Goal: Transaction & Acquisition: Purchase product/service

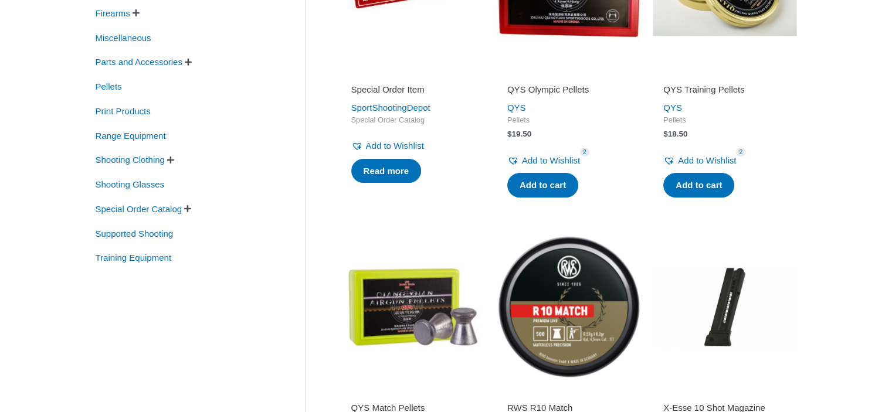
scroll to position [176, 0]
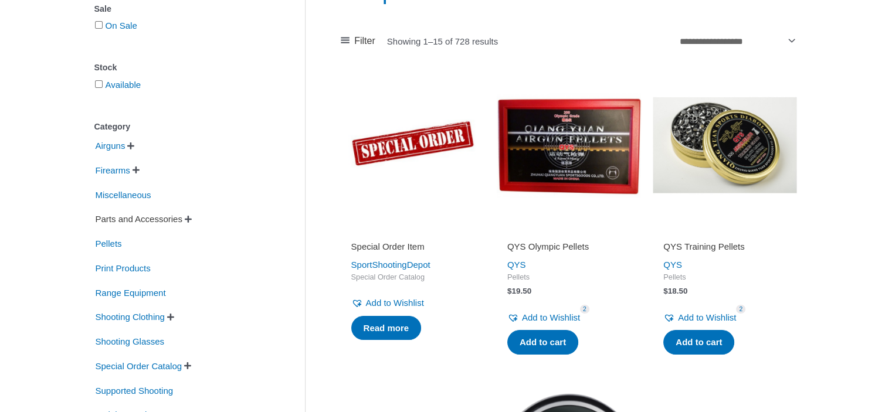
click at [124, 221] on span "Parts and Accessories" at bounding box center [138, 219] width 89 height 20
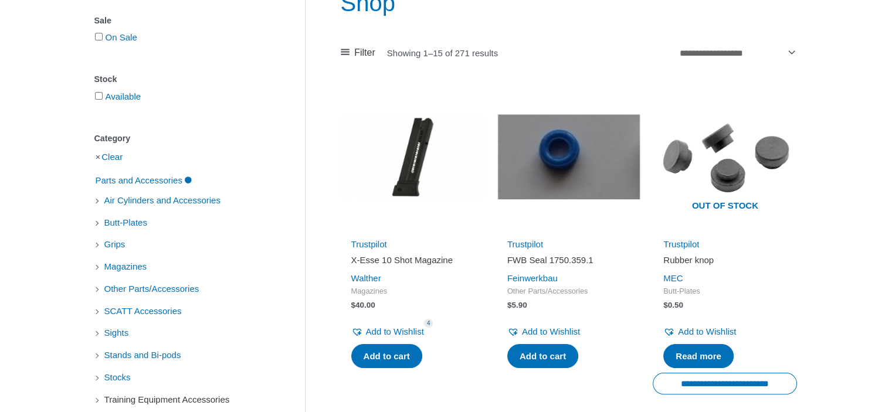
scroll to position [235, 0]
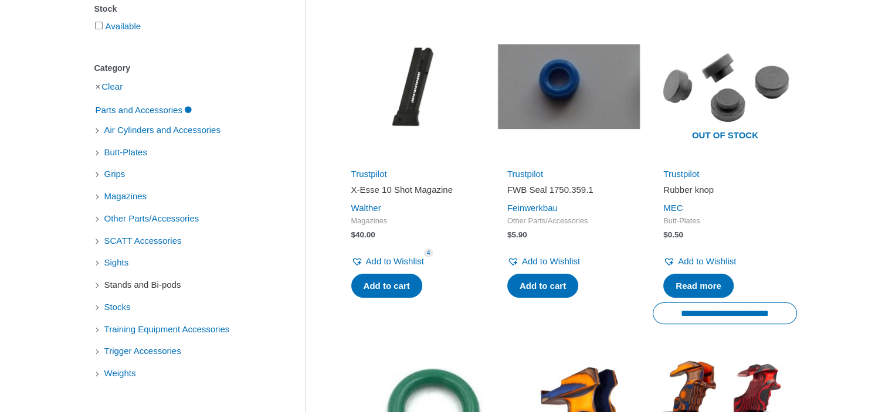
click at [131, 285] on span "Stands and Bi-pods" at bounding box center [142, 285] width 79 height 20
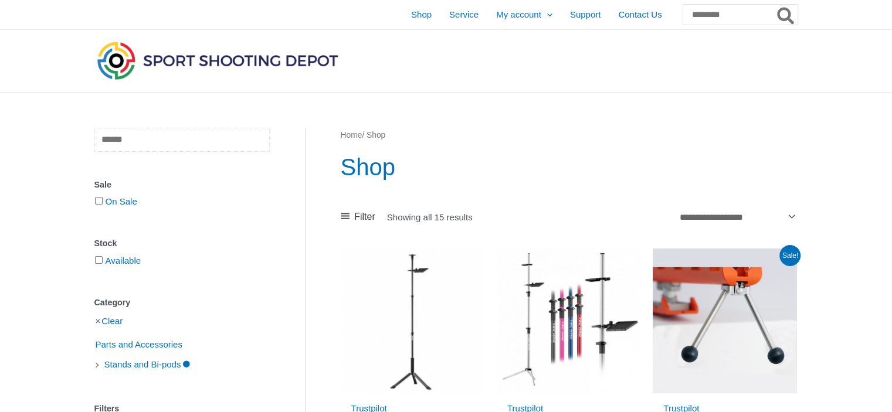
click at [109, 146] on input "text" at bounding box center [181, 140] width 175 height 24
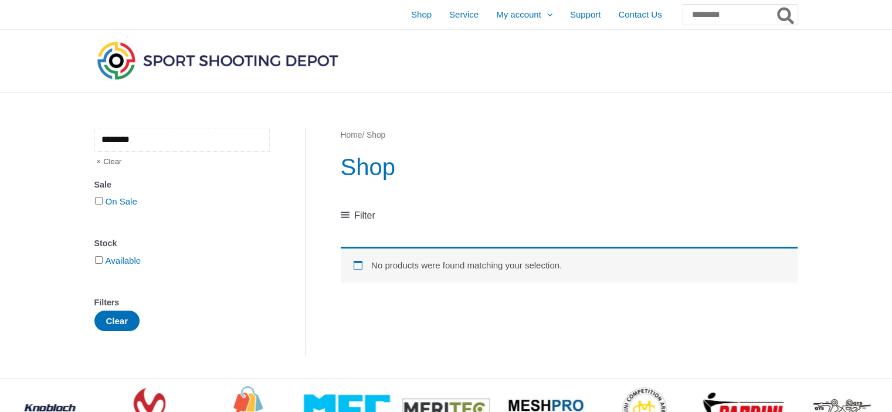
type input "********"
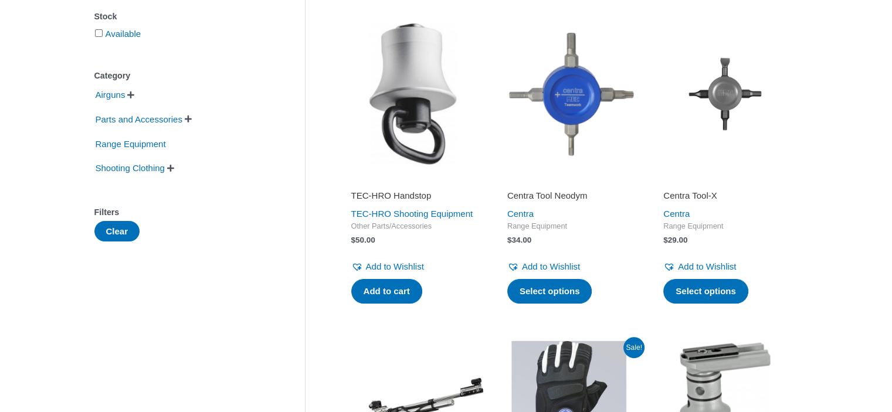
scroll to position [235, 0]
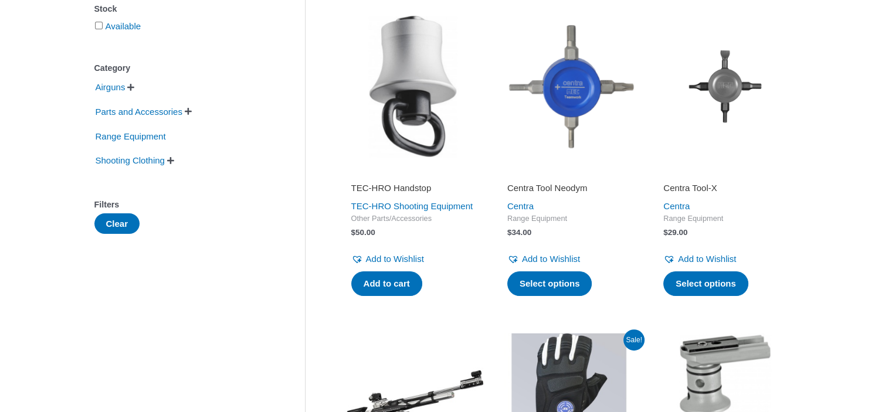
click at [422, 85] on img at bounding box center [413, 86] width 144 height 144
click at [398, 208] on link "TEC-HRO Shooting Equipment" at bounding box center [412, 206] width 122 height 10
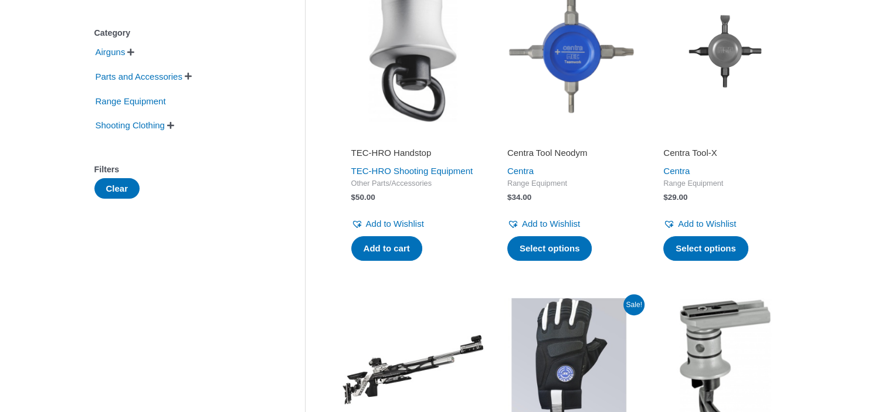
scroll to position [293, 0]
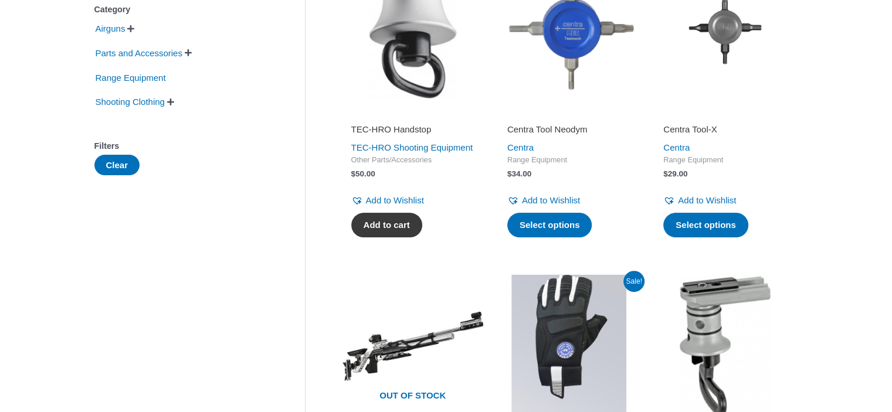
click at [409, 238] on link "Add to cart" at bounding box center [386, 225] width 71 height 25
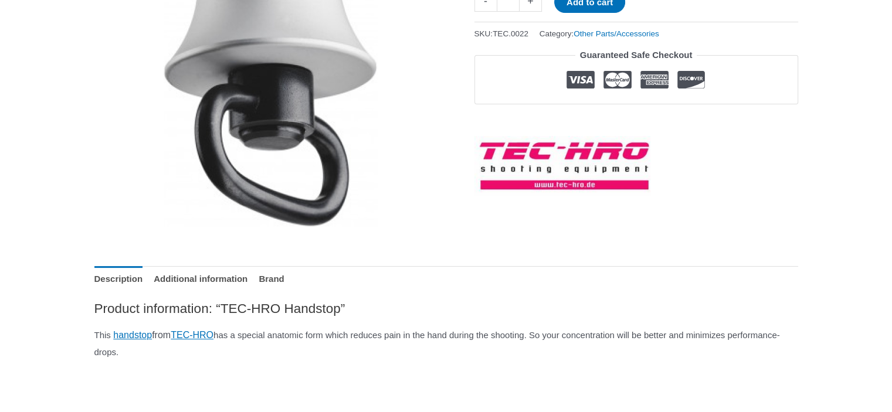
scroll to position [293, 0]
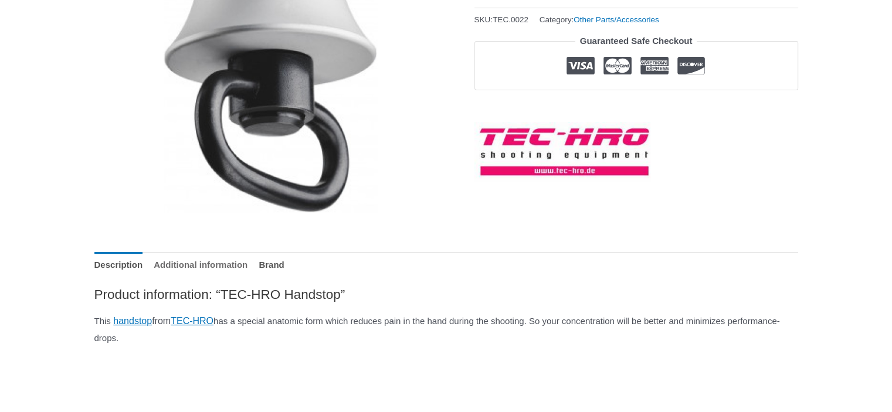
click at [248, 268] on link "Additional information" at bounding box center [201, 264] width 94 height 25
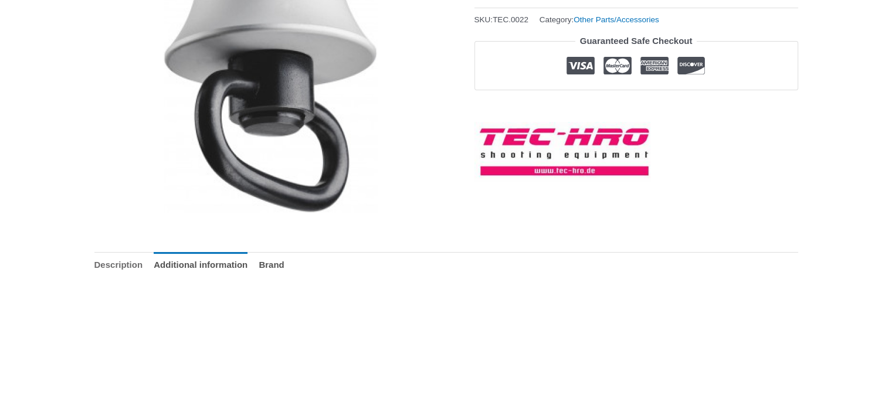
click at [132, 267] on link "Description" at bounding box center [118, 264] width 49 height 25
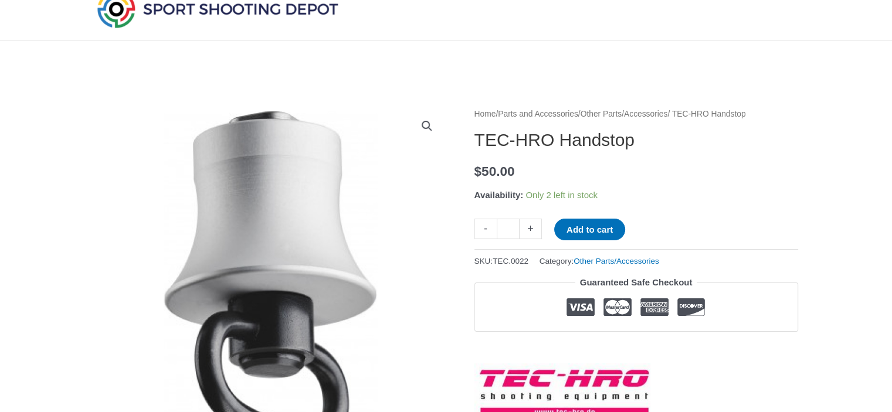
scroll to position [0, 0]
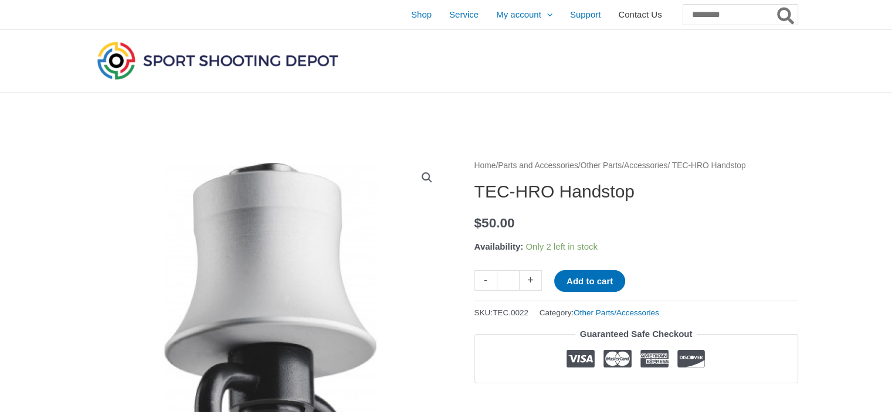
click at [618, 13] on span "Contact Us" at bounding box center [639, 14] width 43 height 29
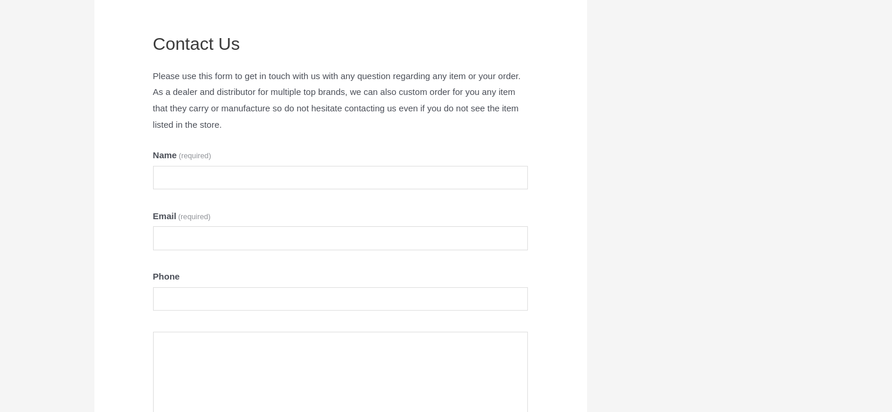
scroll to position [117, 0]
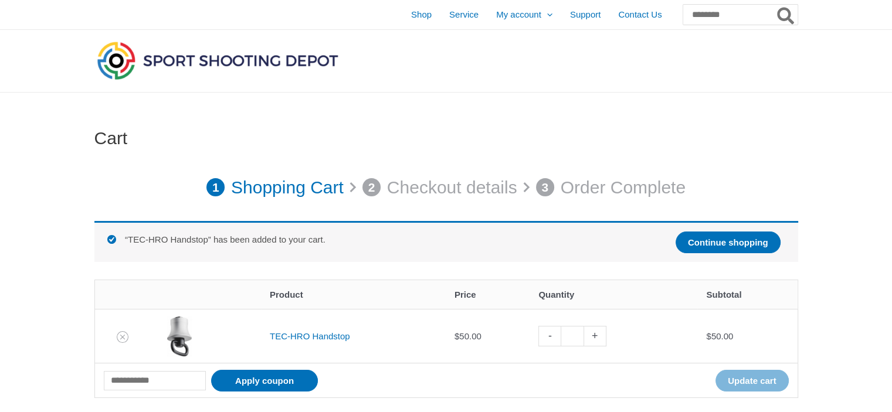
click at [597, 337] on link "+" at bounding box center [595, 336] width 22 height 21
type input "*"
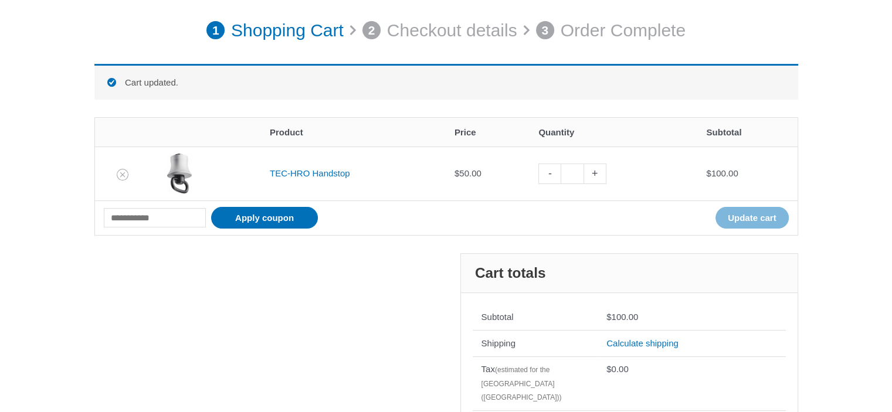
scroll to position [163, 0]
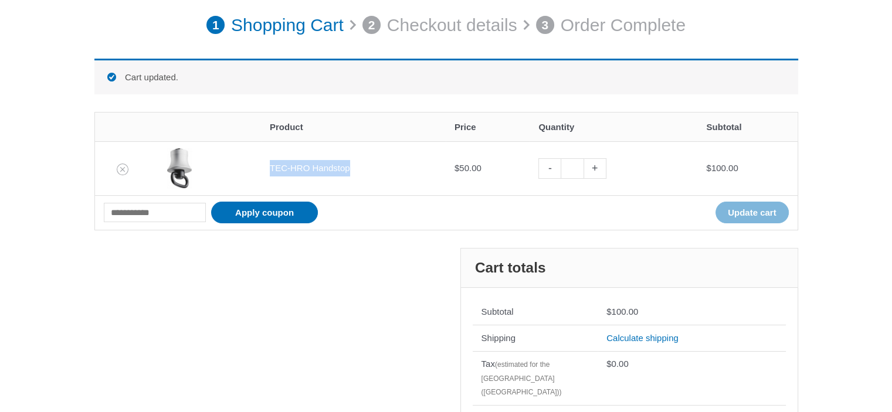
drag, startPoint x: 353, startPoint y: 168, endPoint x: 263, endPoint y: 169, distance: 90.4
click at [270, 169] on div "TEC-HRO Handstop" at bounding box center [353, 168] width 167 height 16
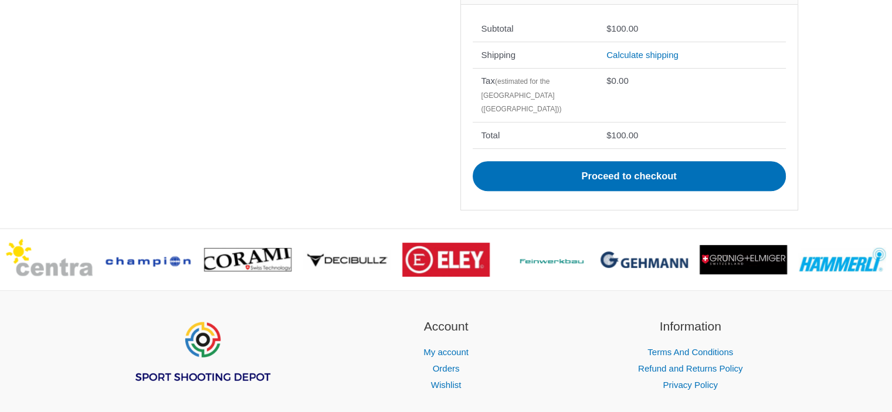
scroll to position [456, 0]
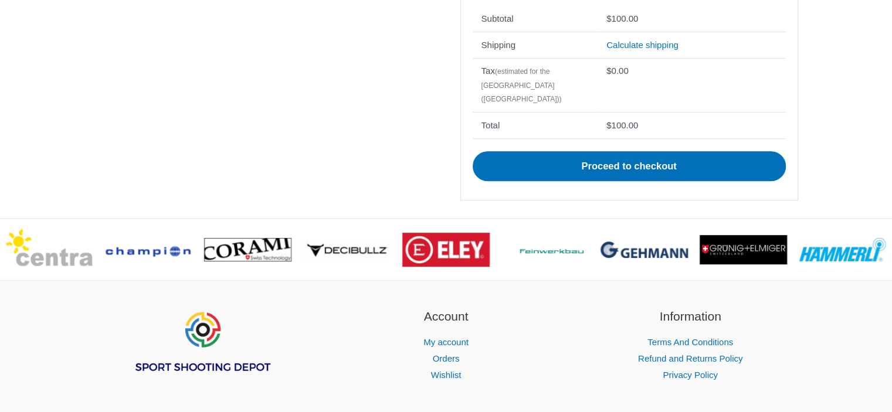
click at [343, 187] on div "**********" at bounding box center [446, 86] width 704 height 263
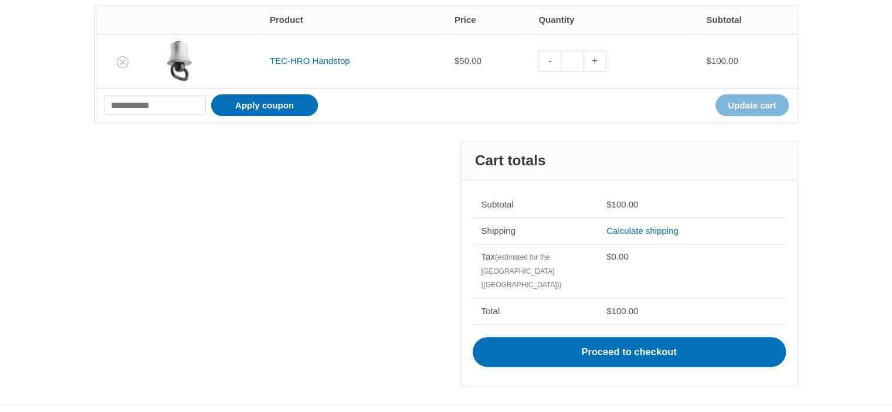
scroll to position [163, 0]
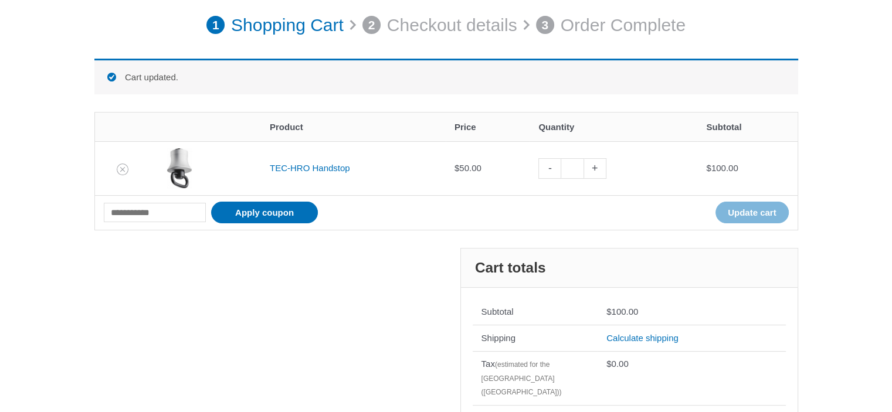
click at [554, 205] on td "Coupon: Apply coupon Update cart" at bounding box center [446, 212] width 703 height 35
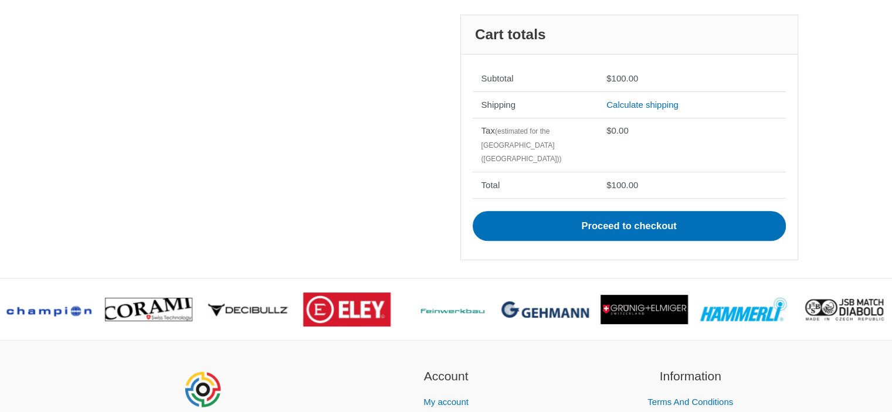
scroll to position [397, 0]
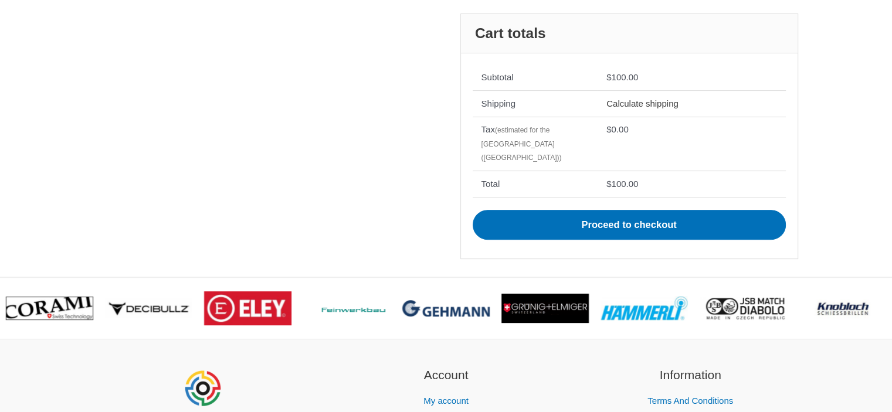
click at [632, 100] on link "Calculate shipping" at bounding box center [643, 104] width 72 height 10
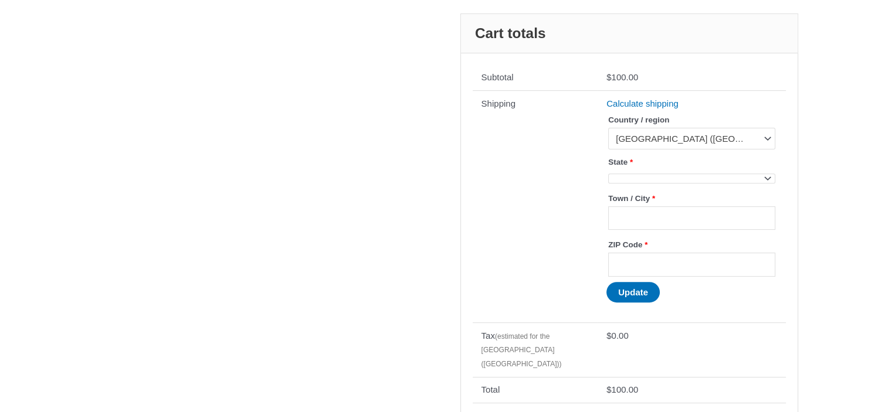
click at [637, 174] on span at bounding box center [691, 179] width 167 height 10
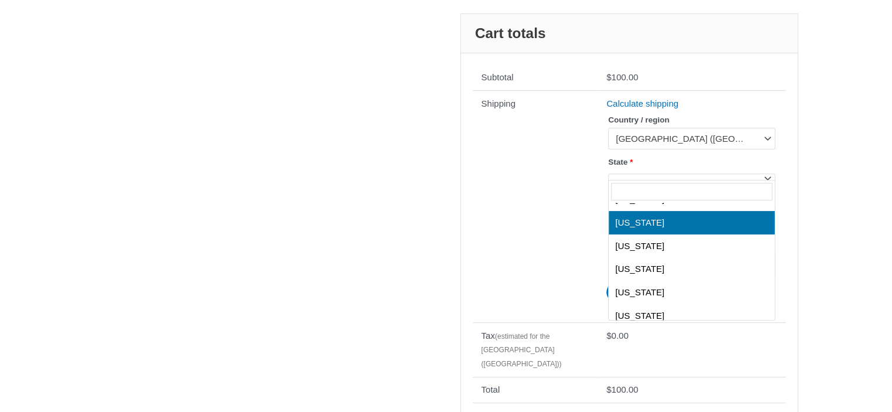
scroll to position [763, 0]
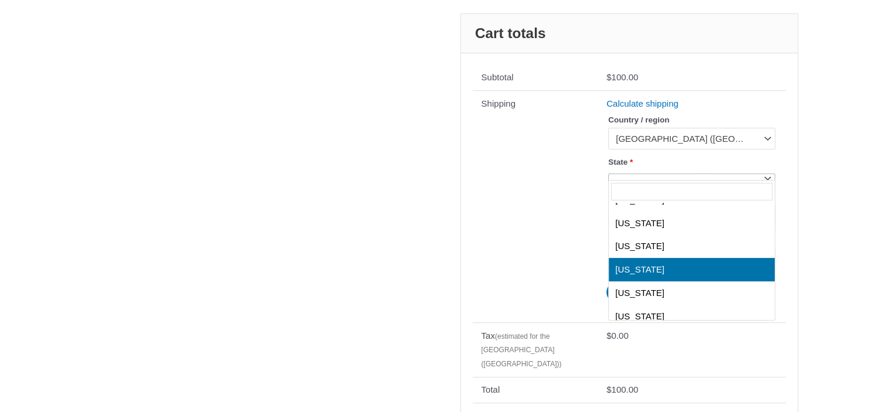
select select "**"
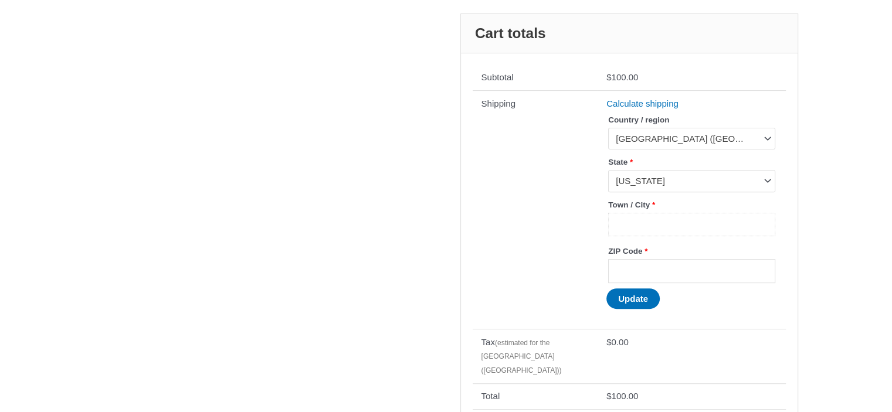
click at [678, 220] on input "Town / City *" at bounding box center [691, 225] width 167 height 24
type input "**********"
type input "*****"
click at [645, 300] on button "Update" at bounding box center [633, 299] width 53 height 21
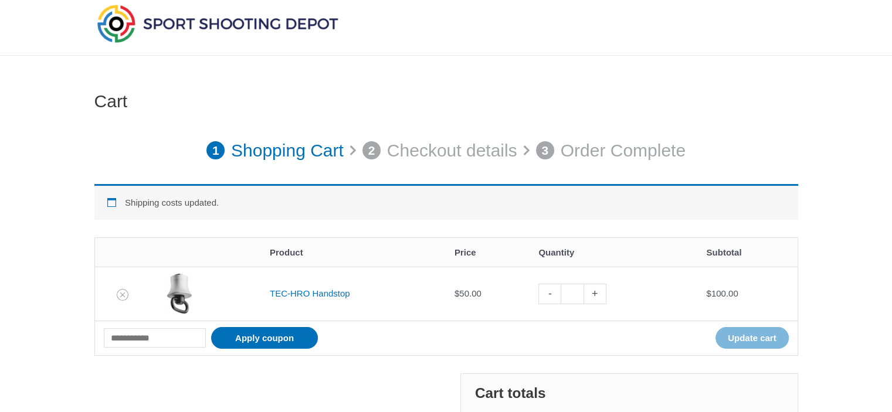
scroll to position [0, 0]
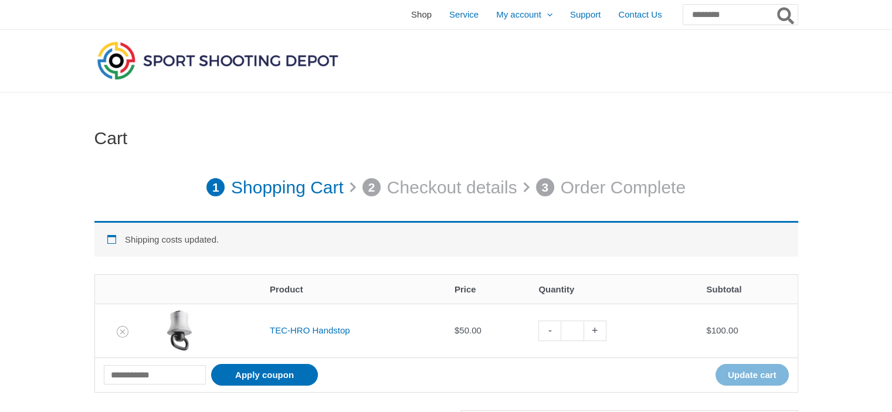
click at [411, 14] on span "Shop" at bounding box center [421, 14] width 21 height 29
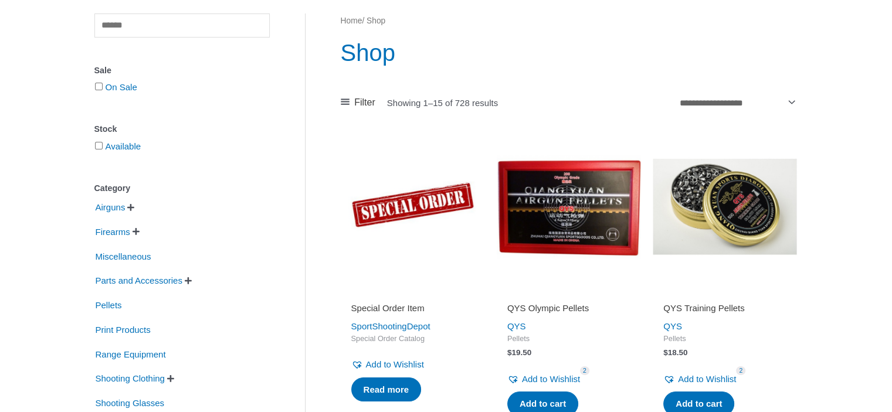
scroll to position [117, 0]
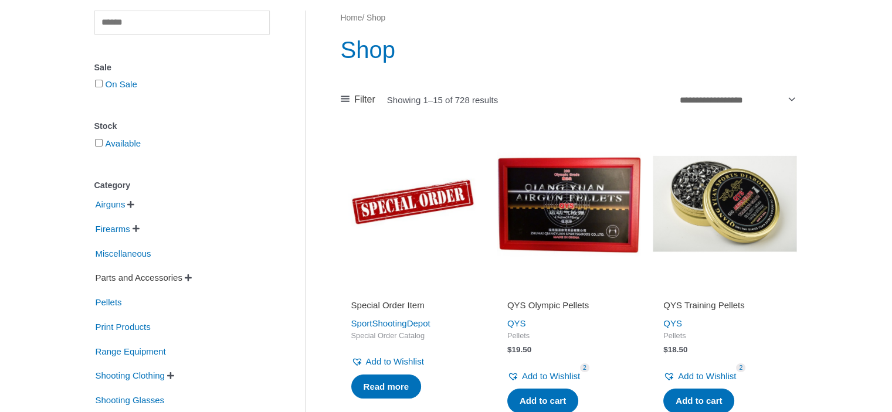
click at [124, 277] on span "Parts and Accessories" at bounding box center [138, 278] width 89 height 20
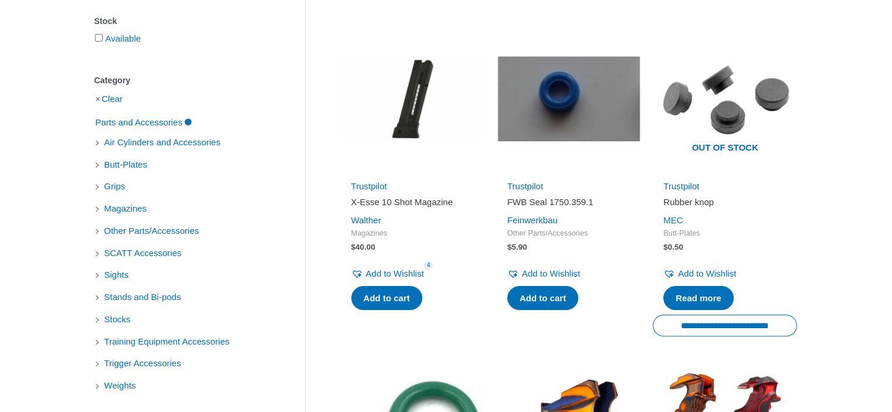
scroll to position [235, 0]
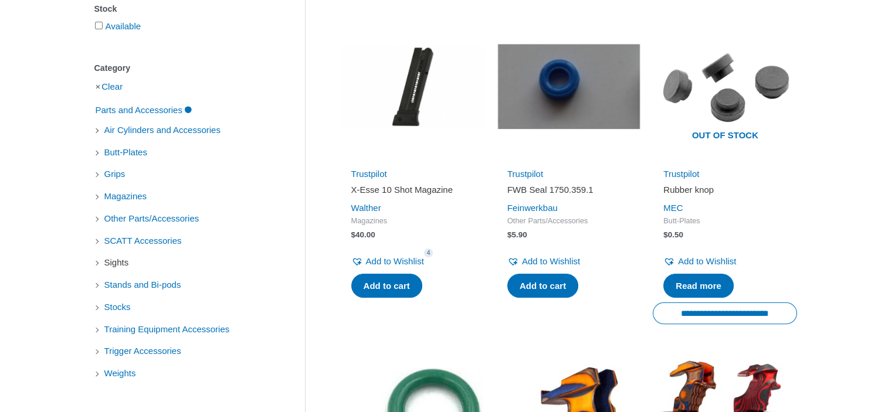
click at [115, 265] on span "Sights" at bounding box center [116, 263] width 27 height 20
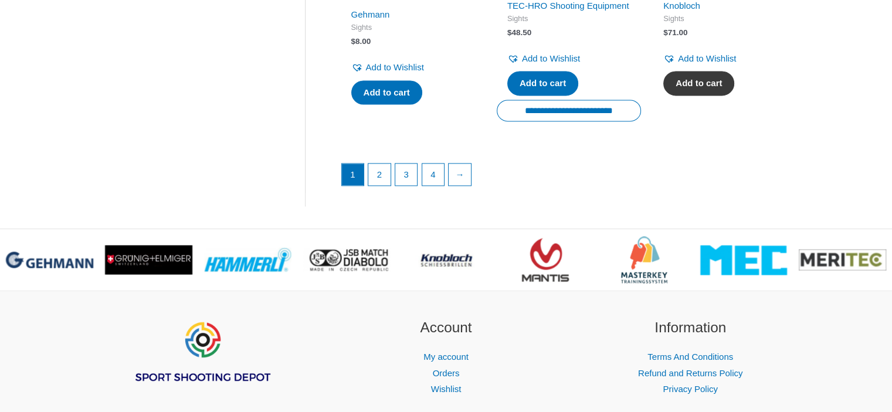
scroll to position [1760, 0]
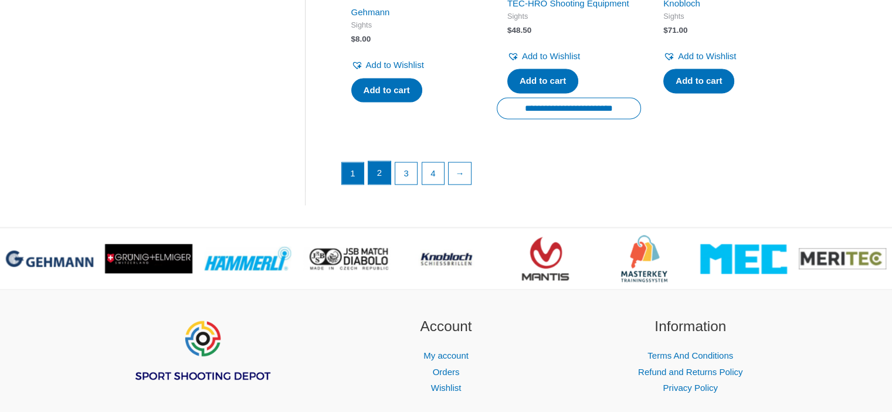
click at [377, 185] on link "2" at bounding box center [379, 172] width 22 height 23
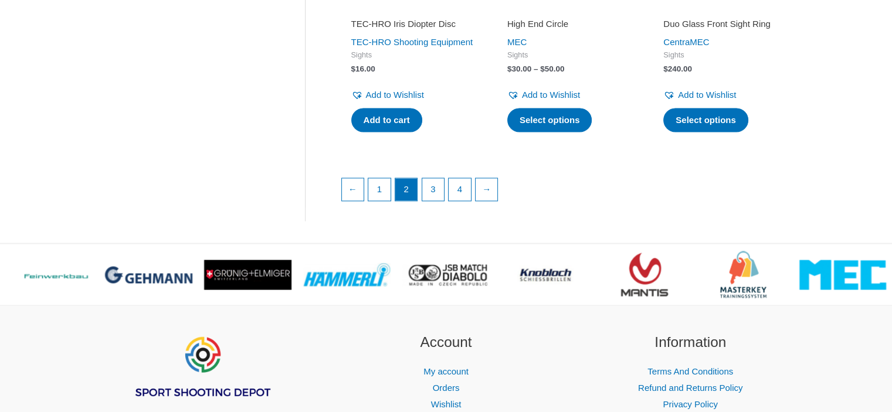
scroll to position [1760, 0]
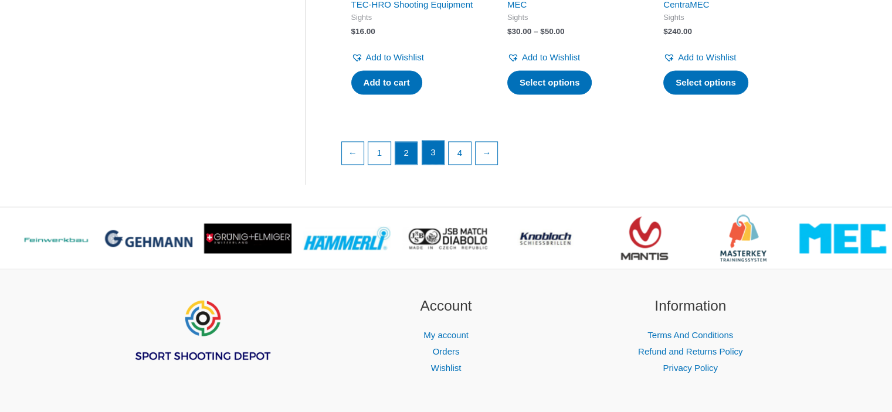
click at [431, 164] on link "3" at bounding box center [433, 152] width 22 height 23
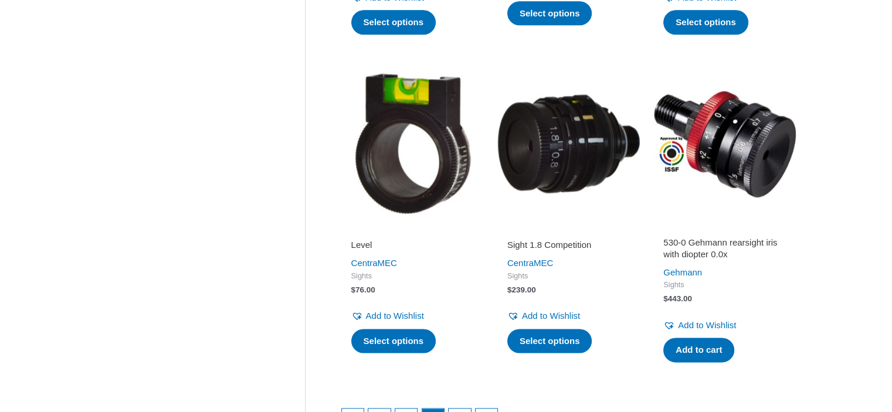
scroll to position [1760, 0]
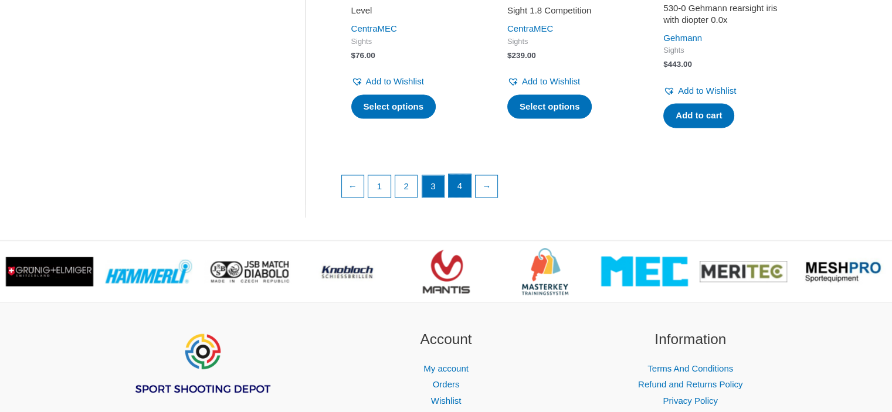
click at [462, 195] on link "4" at bounding box center [460, 185] width 22 height 23
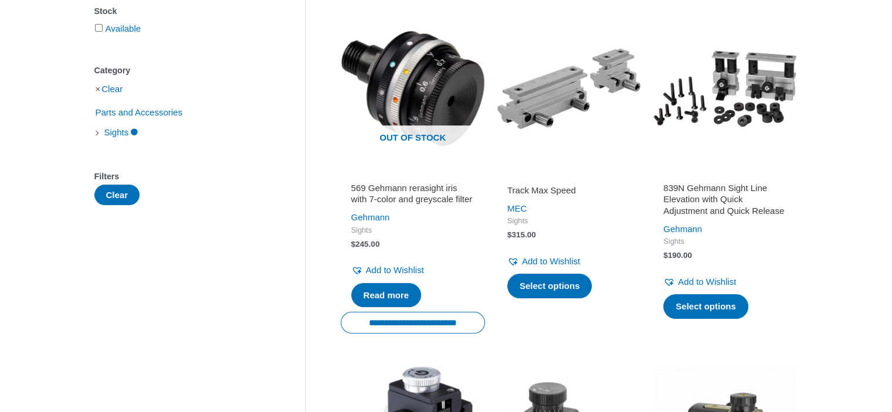
scroll to position [235, 0]
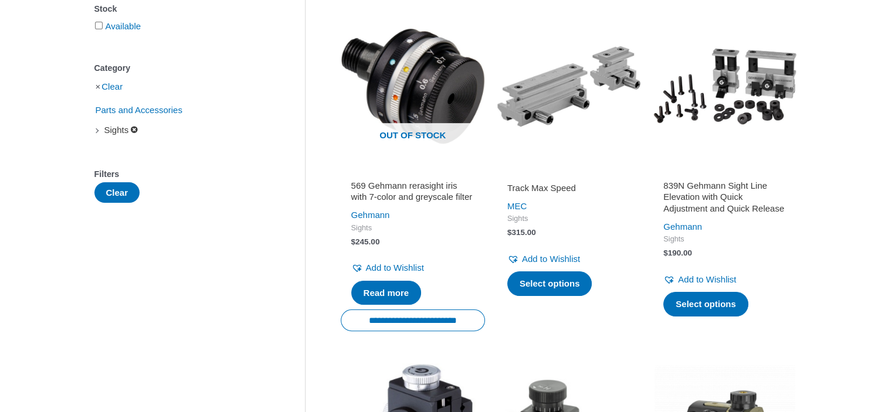
click at [120, 133] on span "Sights" at bounding box center [116, 130] width 27 height 20
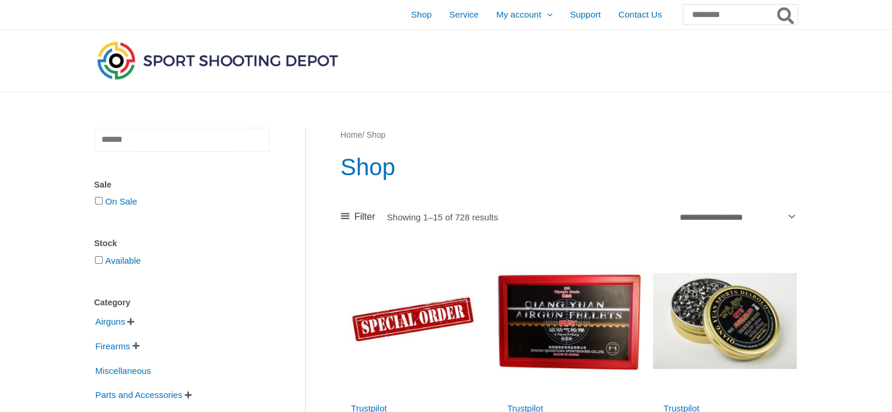
click at [177, 140] on input "text" at bounding box center [181, 140] width 175 height 24
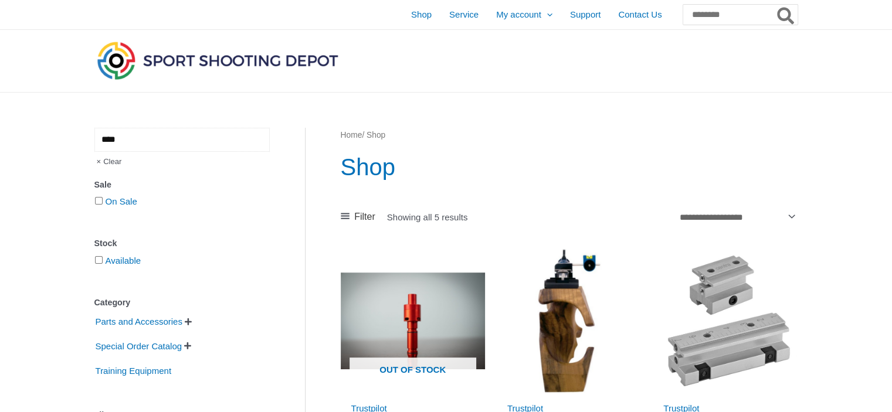
click at [140, 145] on input "****" at bounding box center [181, 140] width 175 height 24
type input "*"
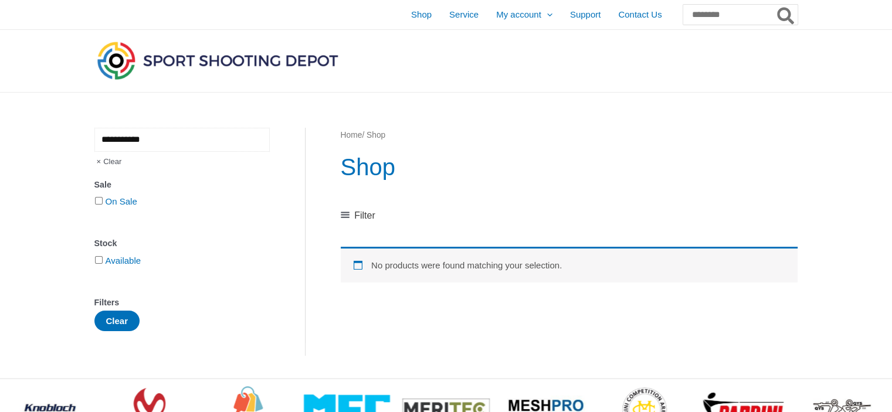
type input "**********"
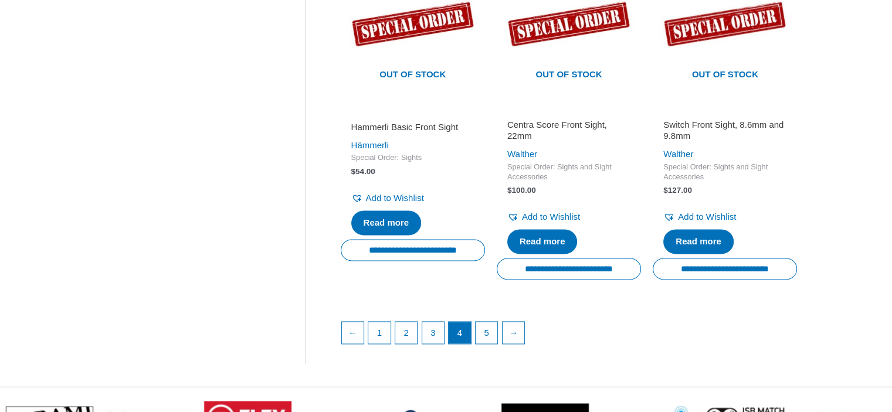
scroll to position [1643, 0]
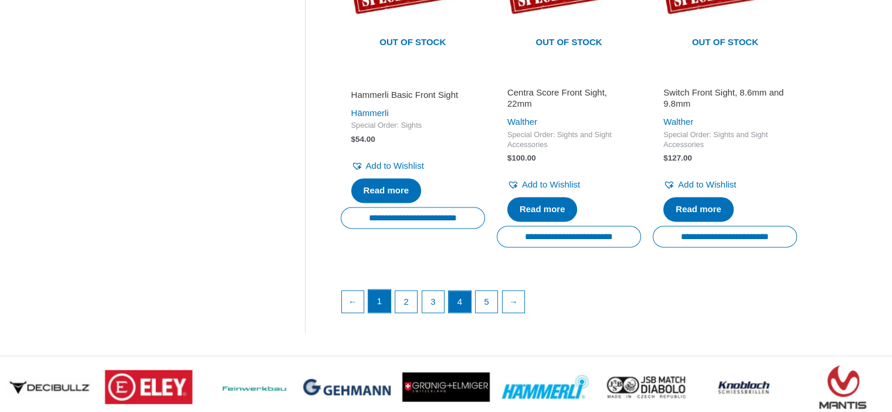
click at [384, 312] on link "1" at bounding box center [379, 301] width 22 height 23
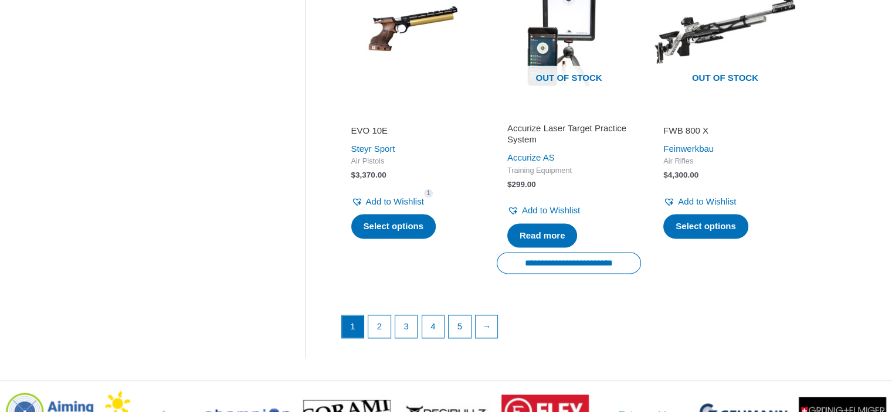
scroll to position [1702, 0]
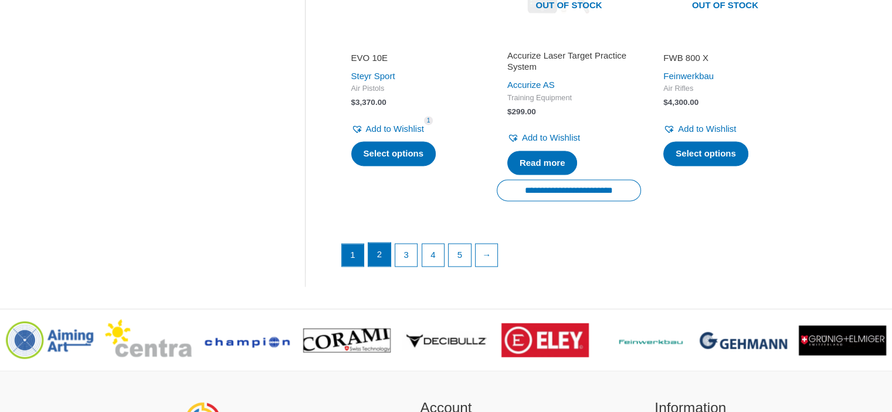
click at [378, 246] on link "2" at bounding box center [379, 254] width 22 height 23
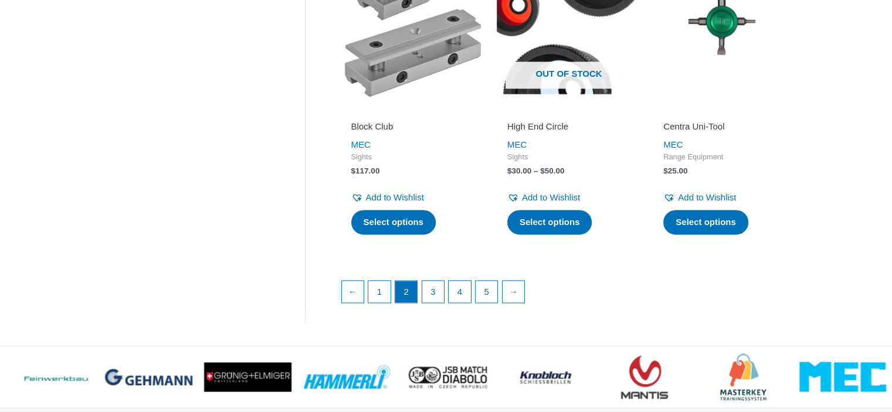
scroll to position [1702, 0]
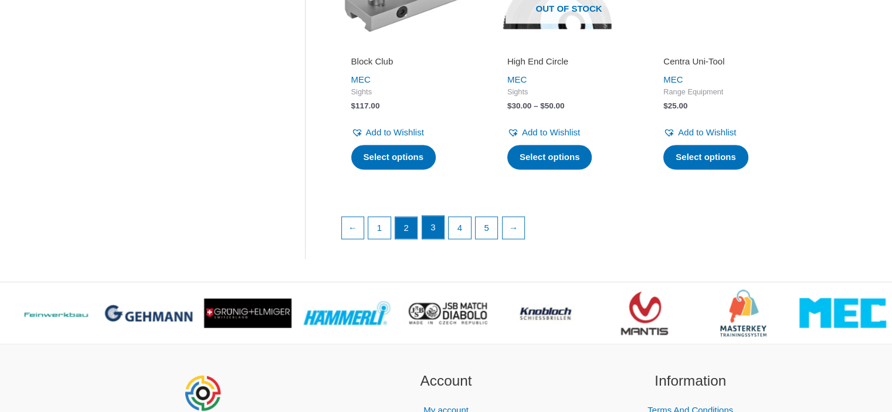
click at [438, 229] on link "3" at bounding box center [433, 227] width 22 height 23
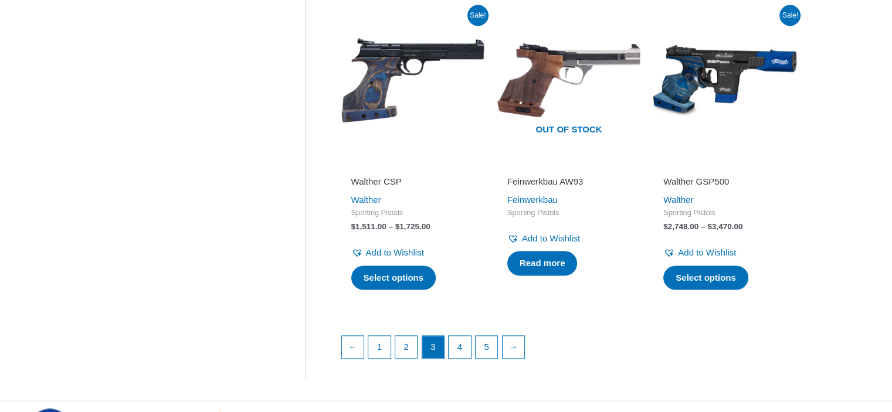
scroll to position [1643, 0]
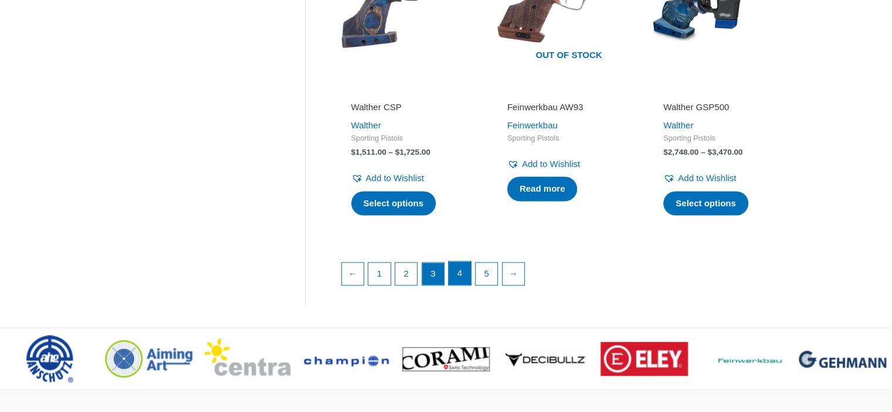
click at [464, 283] on link "4" at bounding box center [460, 273] width 22 height 23
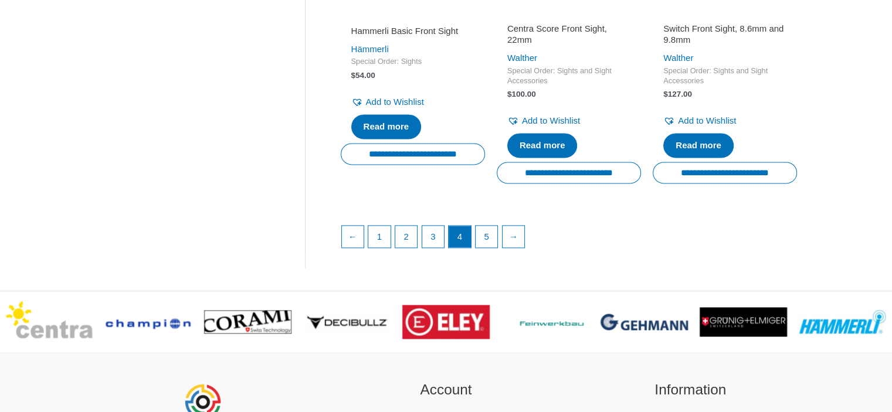
scroll to position [1760, 0]
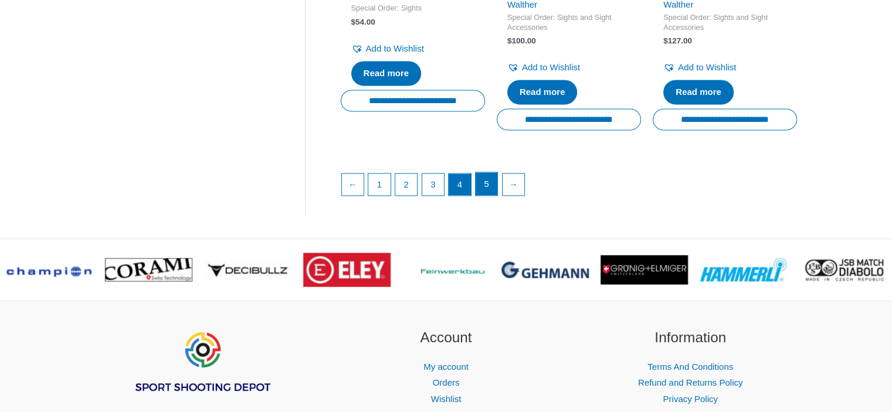
click at [485, 196] on link "5" at bounding box center [487, 183] width 22 height 23
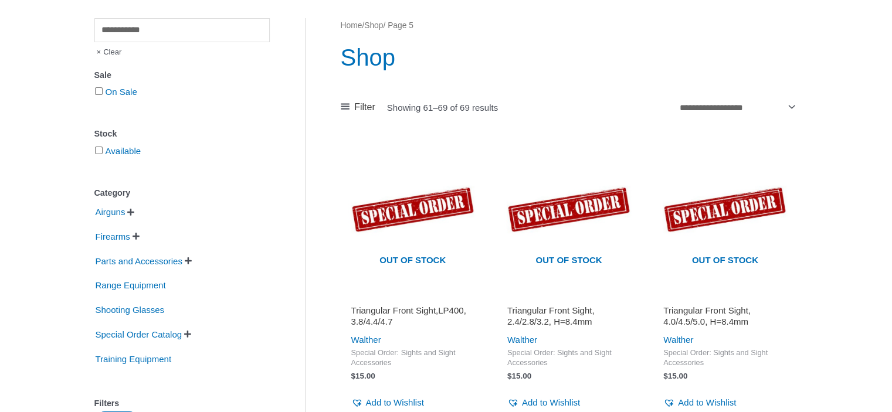
scroll to position [117, 0]
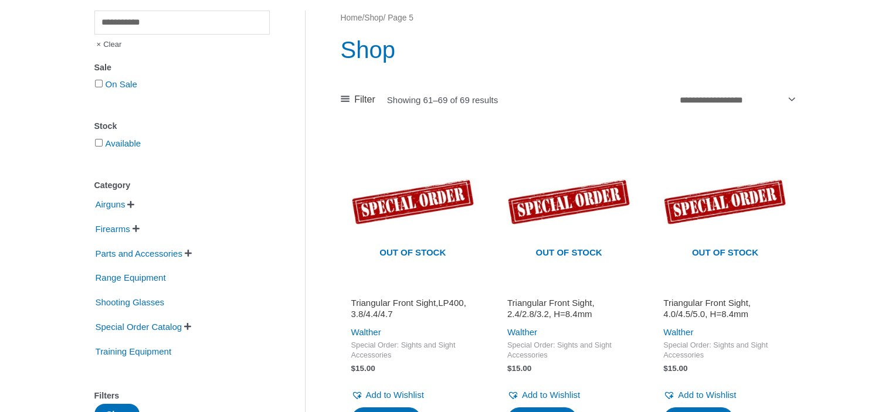
click at [131, 204] on span "" at bounding box center [130, 205] width 7 height 8
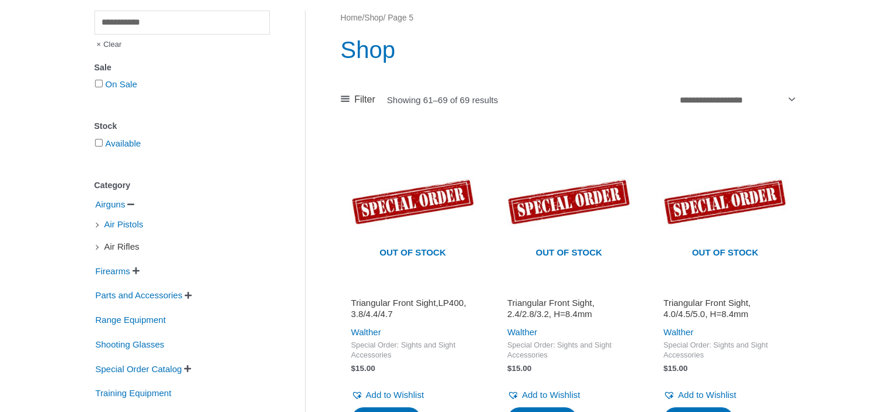
click at [124, 250] on span "Air Rifles" at bounding box center [122, 247] width 38 height 20
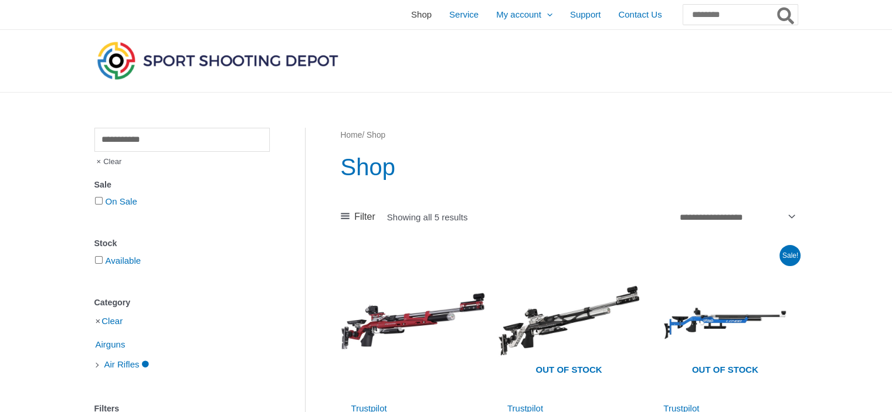
click at [411, 14] on span "Shop" at bounding box center [421, 14] width 21 height 29
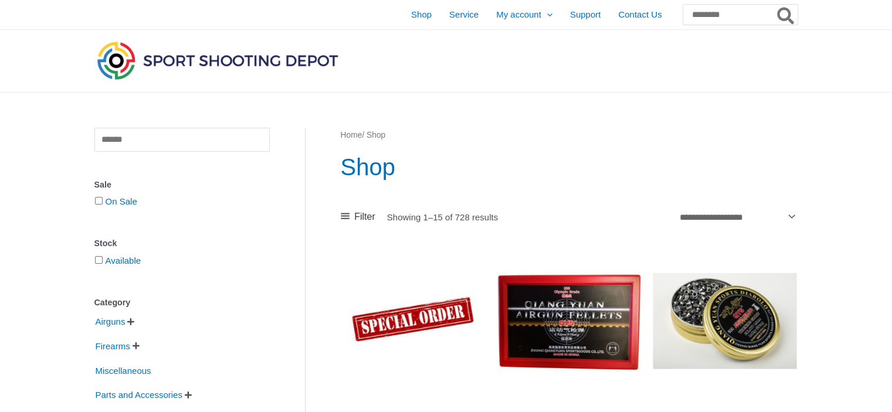
click at [198, 62] on img at bounding box center [217, 60] width 246 height 43
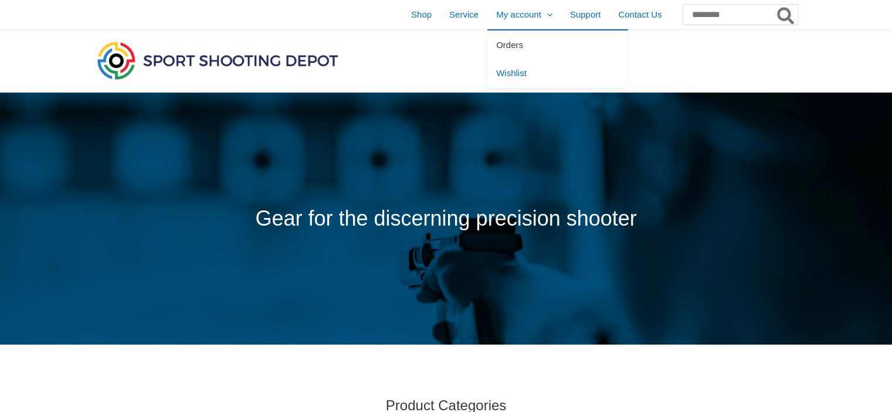
click at [496, 48] on span "Orders" at bounding box center [509, 45] width 27 height 10
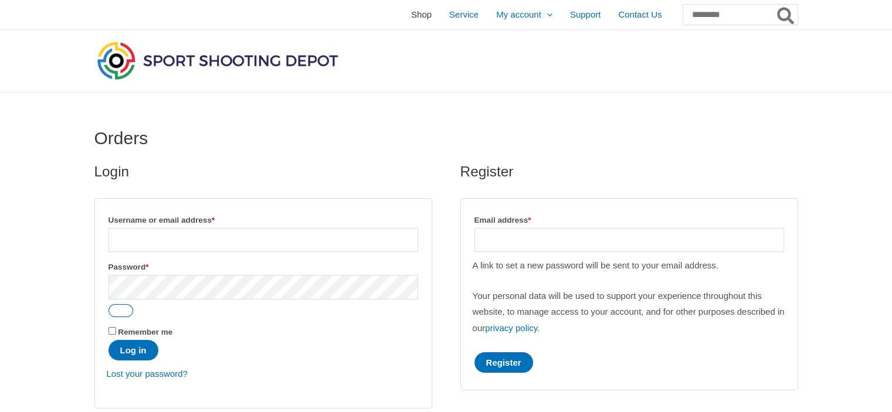
click at [411, 15] on span "Shop" at bounding box center [421, 14] width 21 height 29
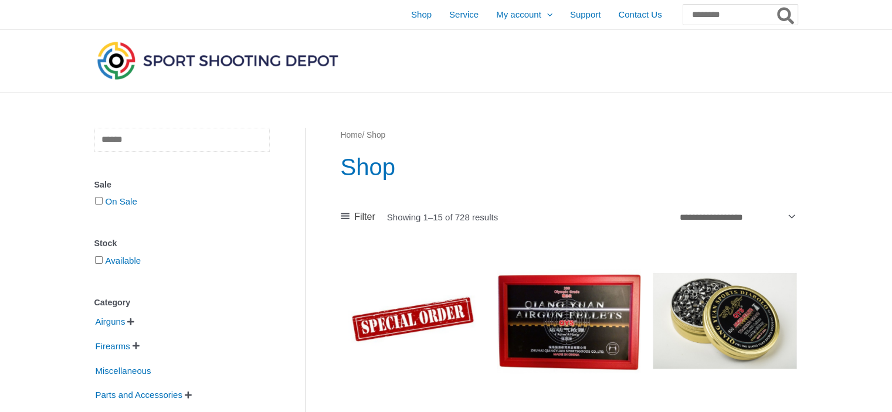
click at [126, 140] on input "text" at bounding box center [181, 140] width 175 height 24
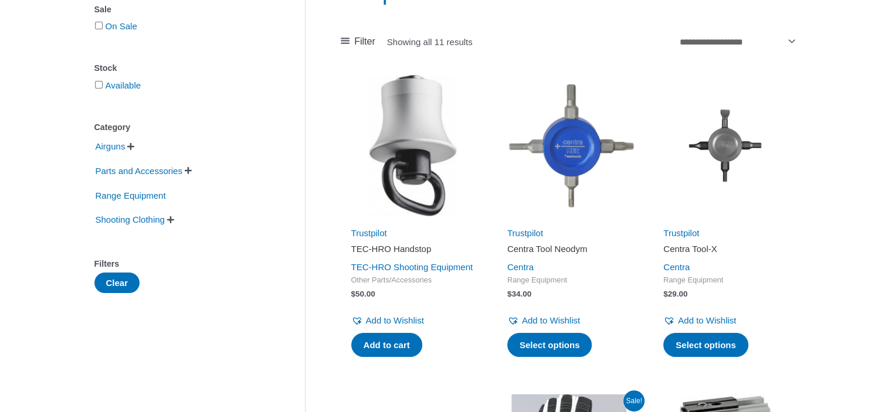
scroll to position [176, 0]
type input "********"
click at [399, 143] on img at bounding box center [413, 145] width 144 height 144
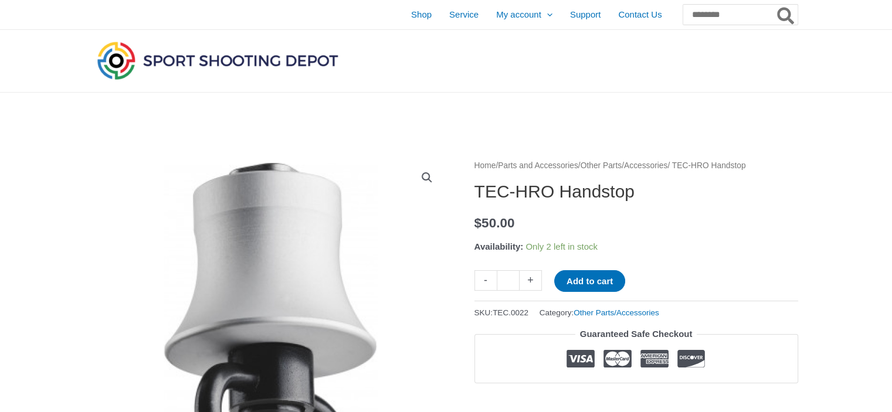
click at [535, 281] on link "+" at bounding box center [531, 280] width 22 height 21
type input "*"
click at [602, 283] on button "Add to cart" at bounding box center [589, 281] width 71 height 22
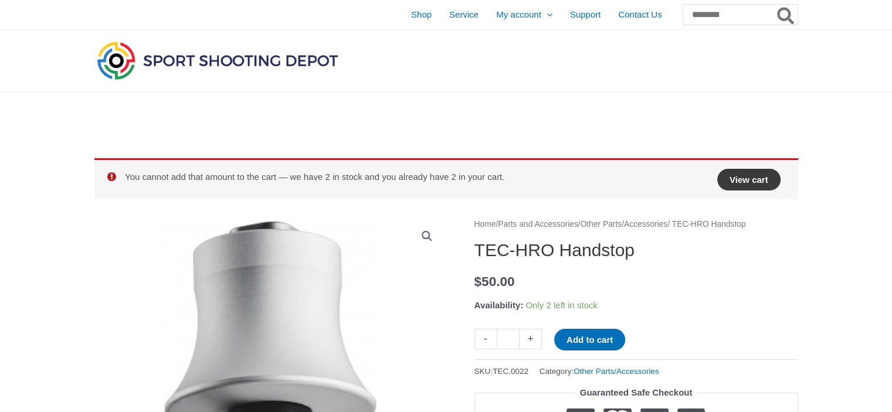
click at [756, 185] on link "View cart" at bounding box center [749, 180] width 63 height 22
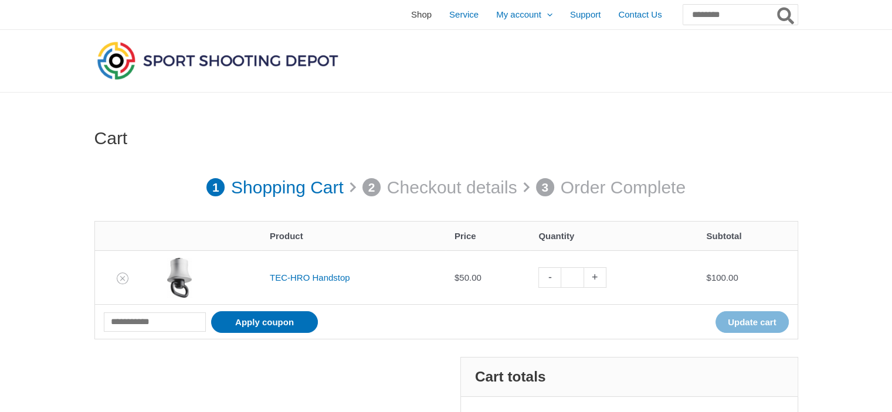
click at [411, 16] on span "Shop" at bounding box center [421, 14] width 21 height 29
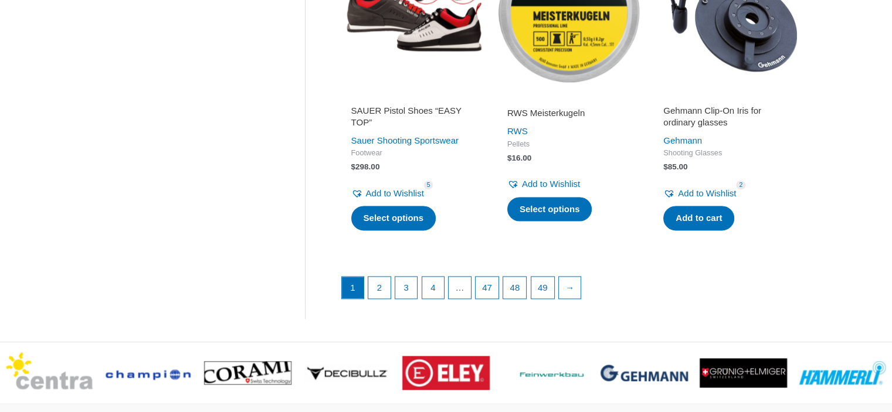
scroll to position [1643, 0]
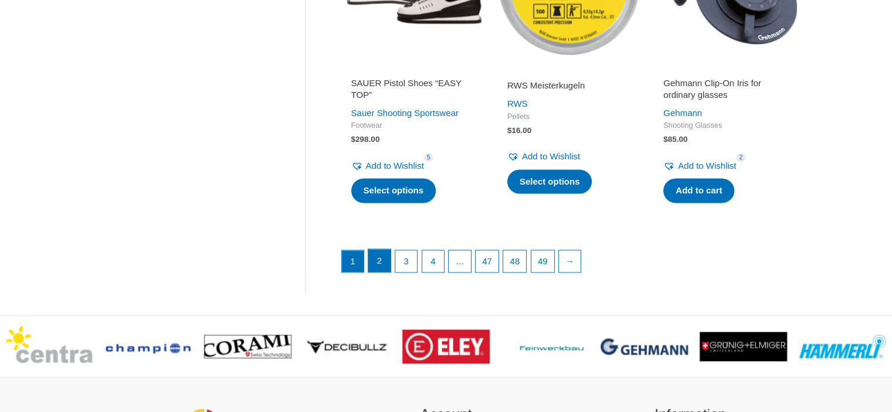
click at [372, 260] on link "2" at bounding box center [379, 260] width 22 height 23
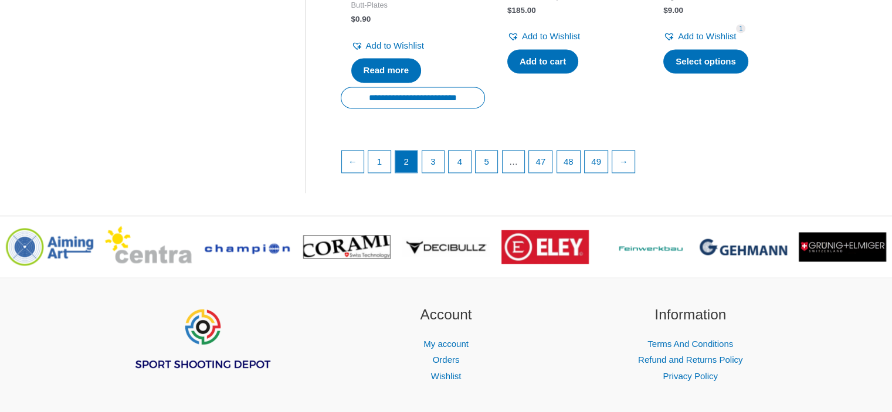
scroll to position [1760, 0]
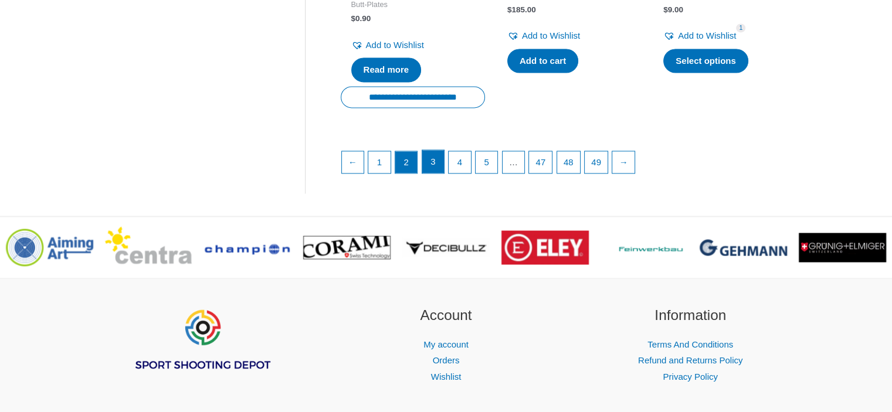
click at [441, 158] on link "3" at bounding box center [433, 161] width 22 height 23
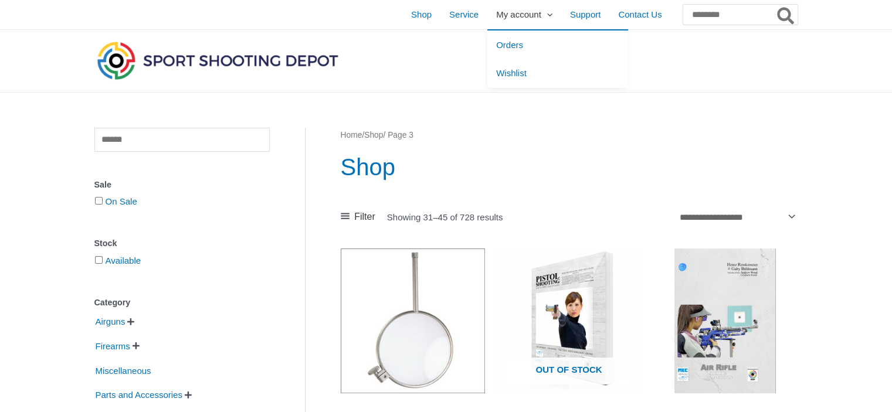
click at [496, 16] on span "My account" at bounding box center [518, 14] width 45 height 29
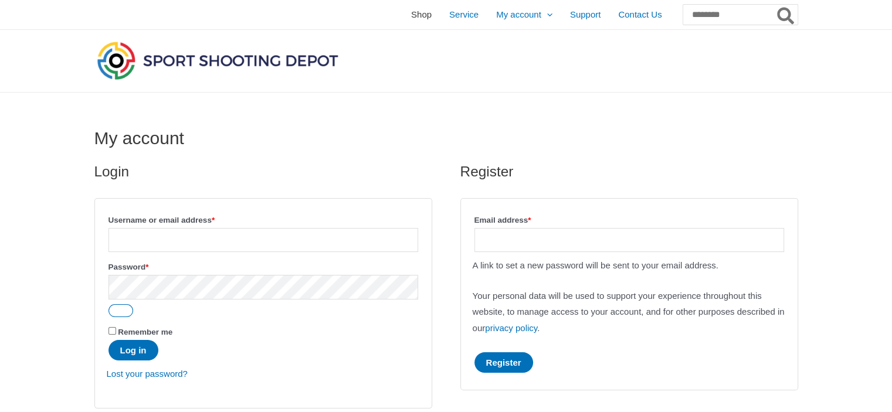
click at [411, 17] on span "Shop" at bounding box center [421, 14] width 21 height 29
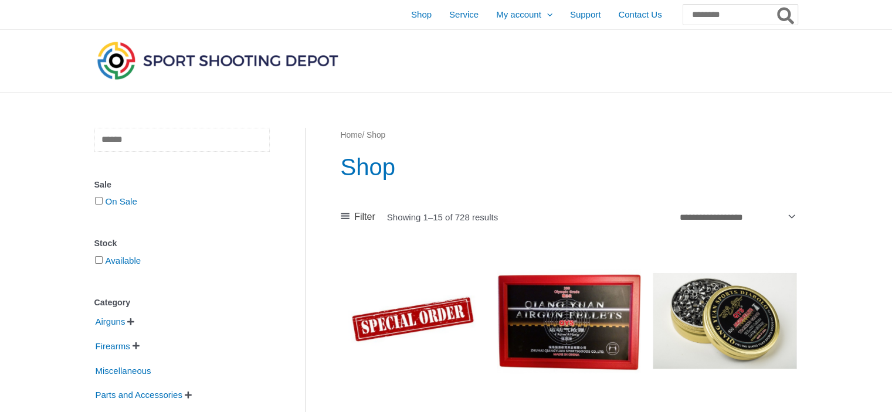
click at [145, 146] on input "text" at bounding box center [181, 140] width 175 height 24
type input "********"
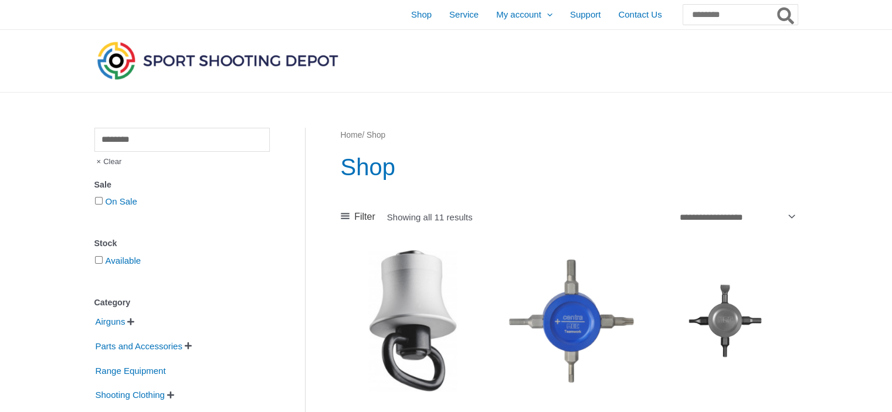
click at [399, 302] on img at bounding box center [413, 321] width 144 height 144
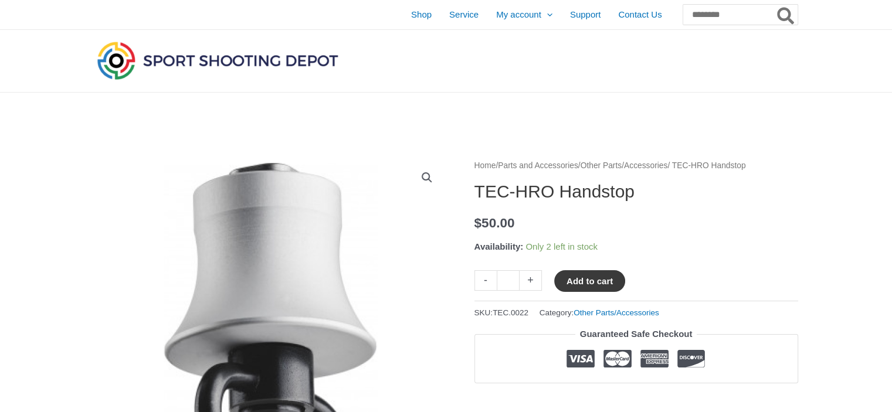
click at [581, 286] on button "Add to cart" at bounding box center [589, 281] width 71 height 22
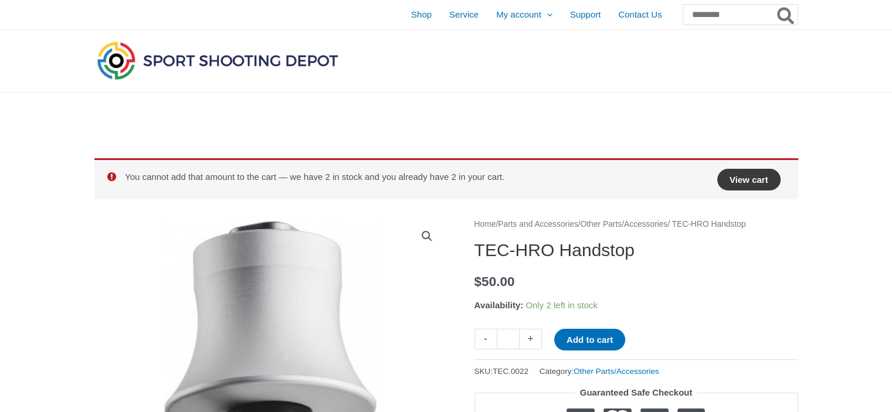
click at [751, 181] on link "View cart" at bounding box center [749, 180] width 63 height 22
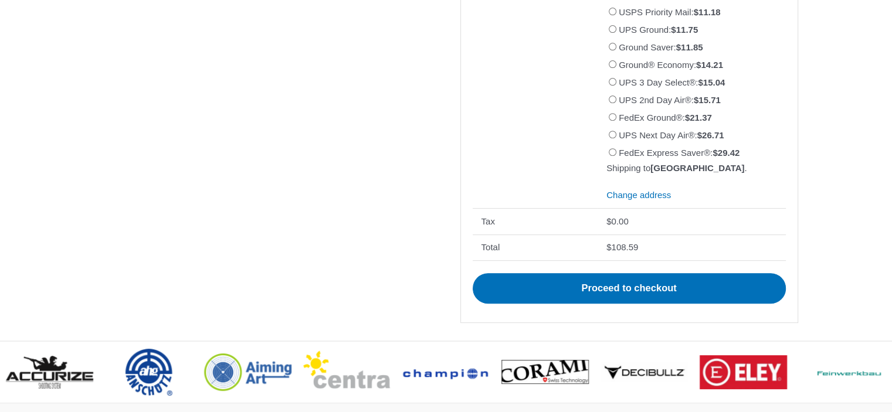
scroll to position [587, 0]
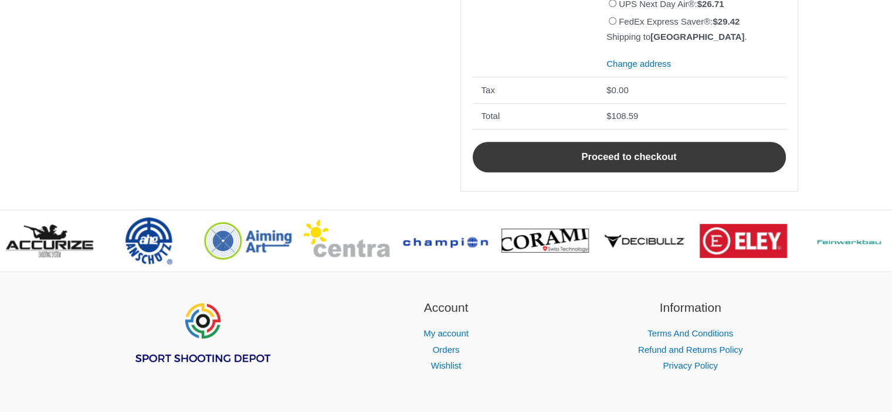
click at [672, 172] on link "Proceed to checkout" at bounding box center [629, 157] width 313 height 31
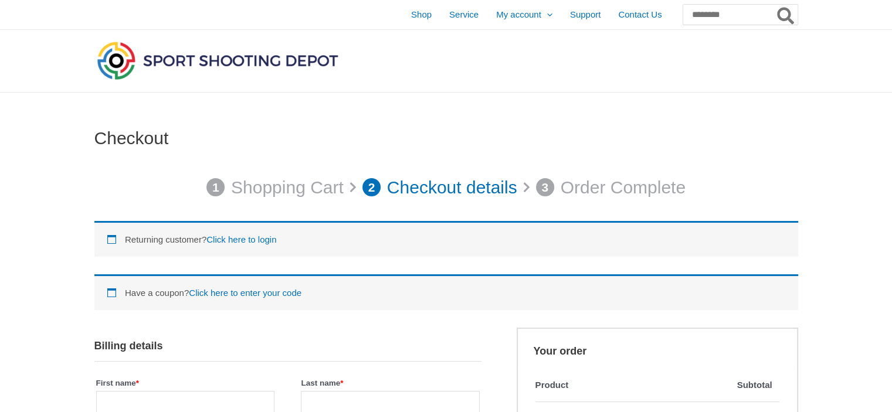
select select "**"
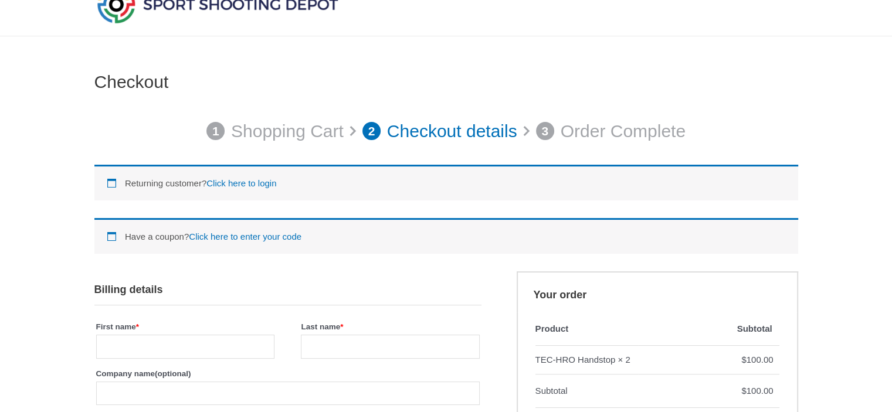
scroll to position [117, 0]
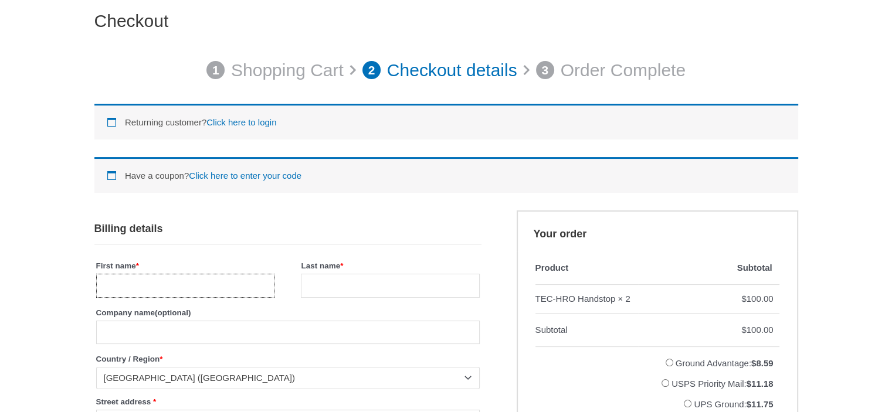
click at [214, 281] on input "First name *" at bounding box center [185, 286] width 178 height 24
type input "*****"
type input "******"
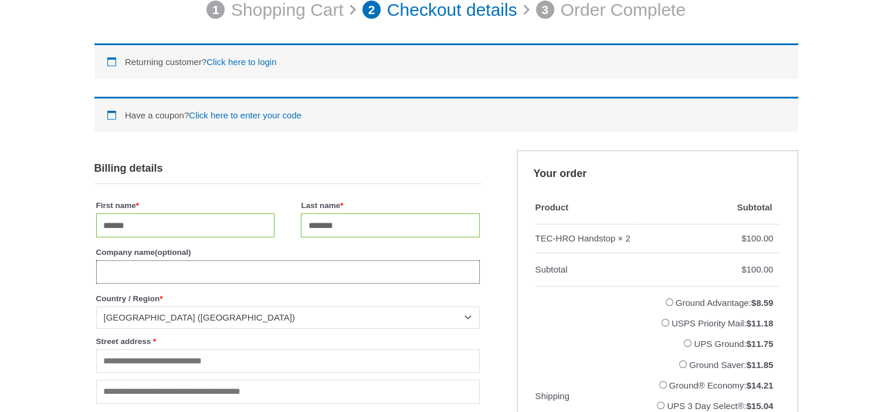
scroll to position [235, 0]
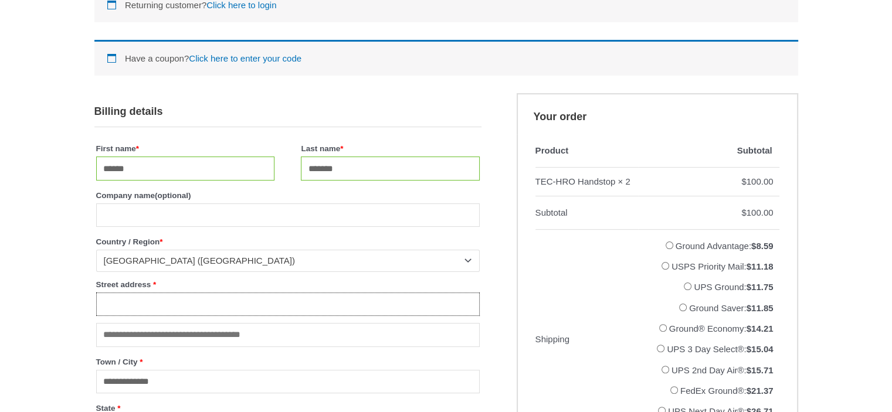
click at [131, 305] on input "Street address *" at bounding box center [288, 305] width 384 height 24
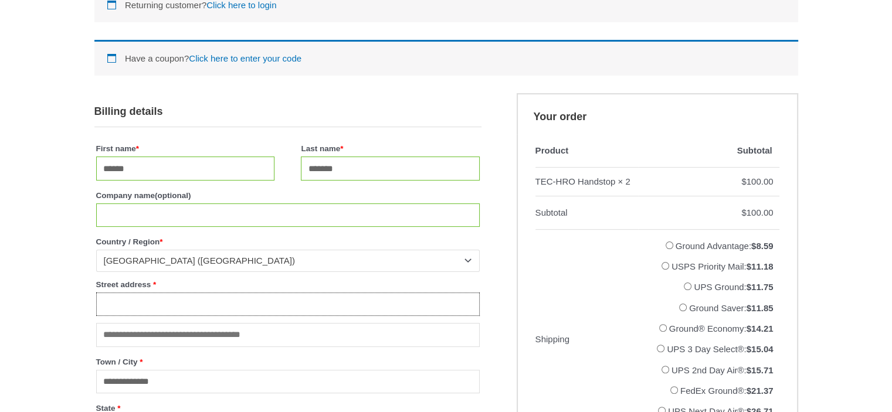
type input "**********"
type input "***"
type input "**********"
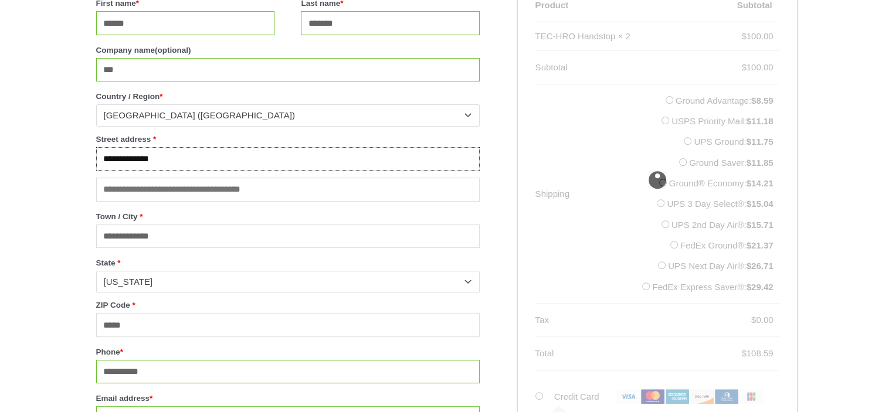
scroll to position [284, 0]
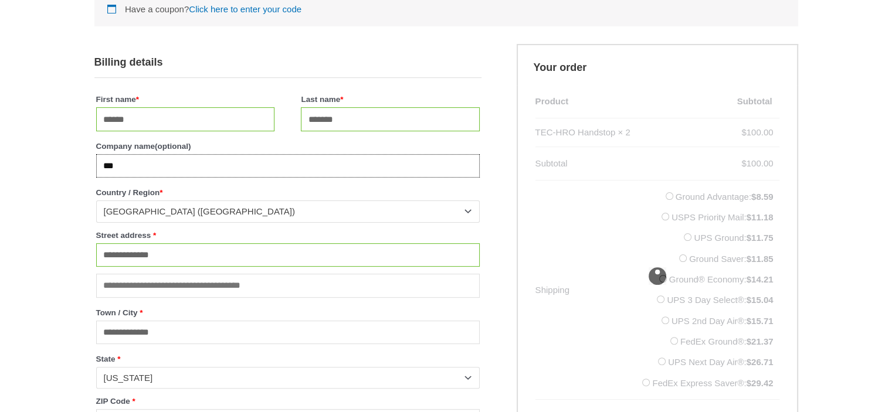
drag, startPoint x: 165, startPoint y: 166, endPoint x: 152, endPoint y: 168, distance: 13.0
click at [161, 166] on input "***" at bounding box center [288, 166] width 384 height 24
type input "*"
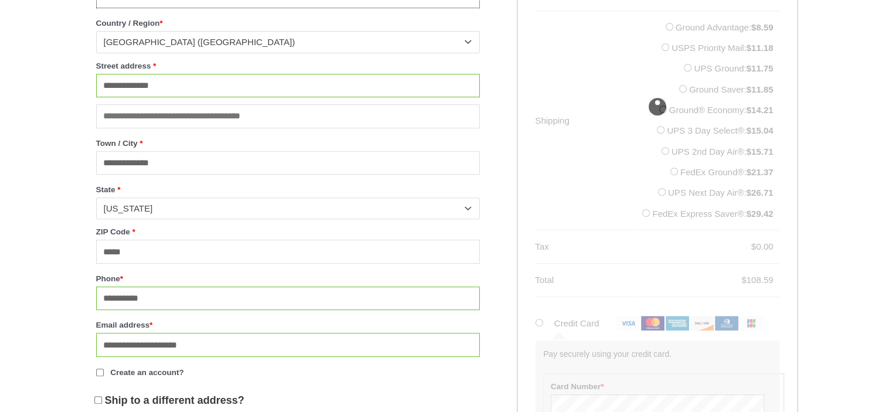
scroll to position [519, 0]
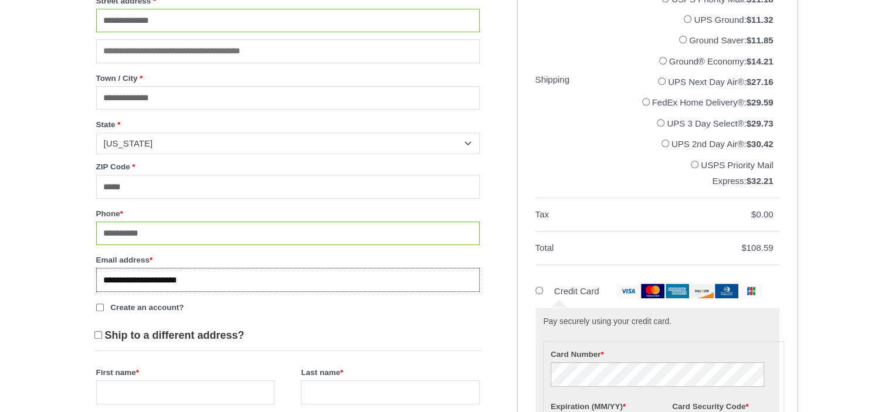
drag, startPoint x: 174, startPoint y: 287, endPoint x: 59, endPoint y: 287, distance: 115.6
click at [59, 287] on div "**********" at bounding box center [446, 200] width 892 height 1253
type input "**********"
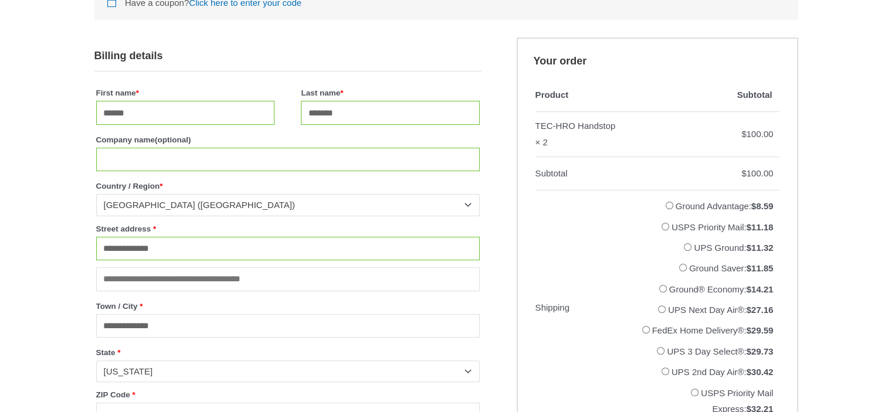
scroll to position [284, 0]
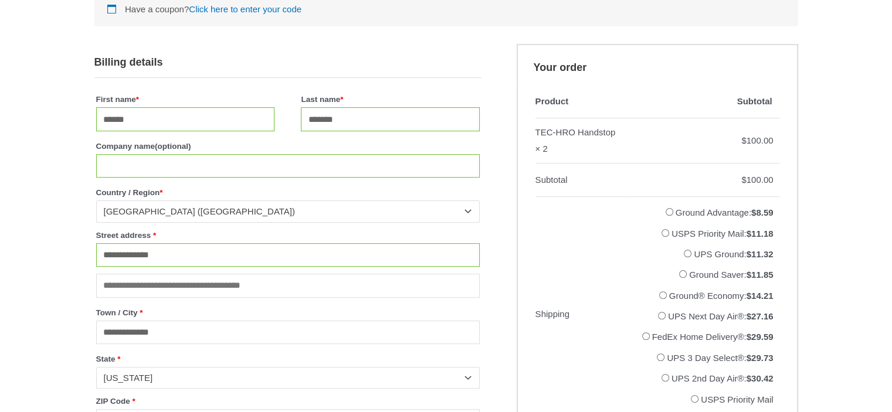
click at [338, 233] on label "Street address *" at bounding box center [288, 236] width 384 height 16
click at [338, 243] on input "**********" at bounding box center [288, 255] width 384 height 24
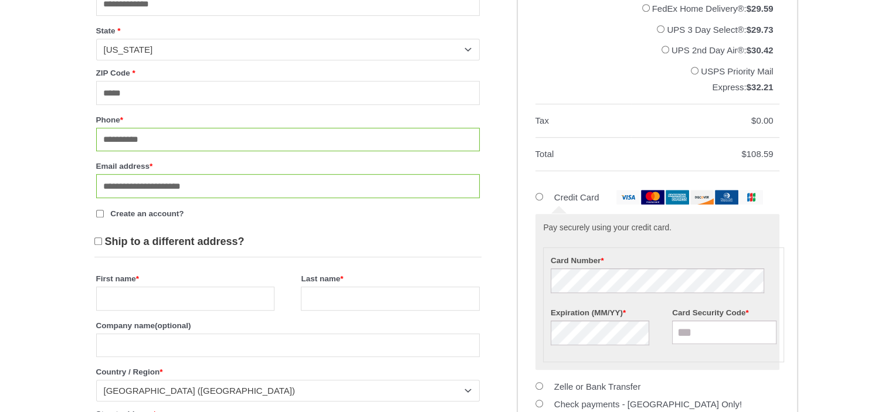
scroll to position [636, 0]
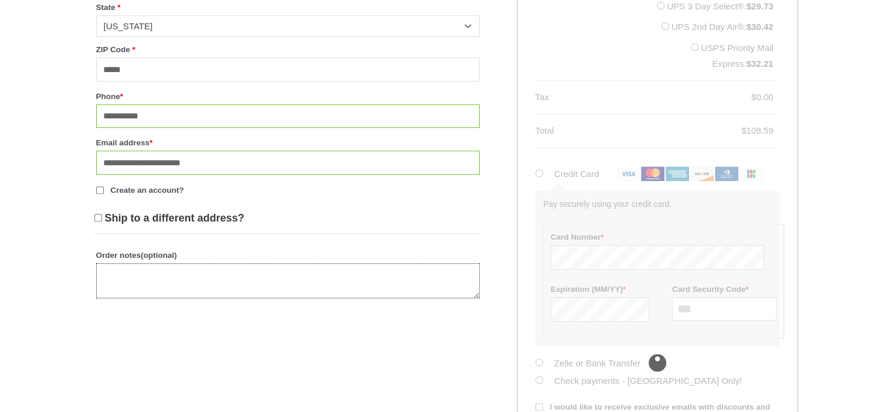
click at [109, 285] on textarea "Order notes (optional)" at bounding box center [288, 280] width 384 height 35
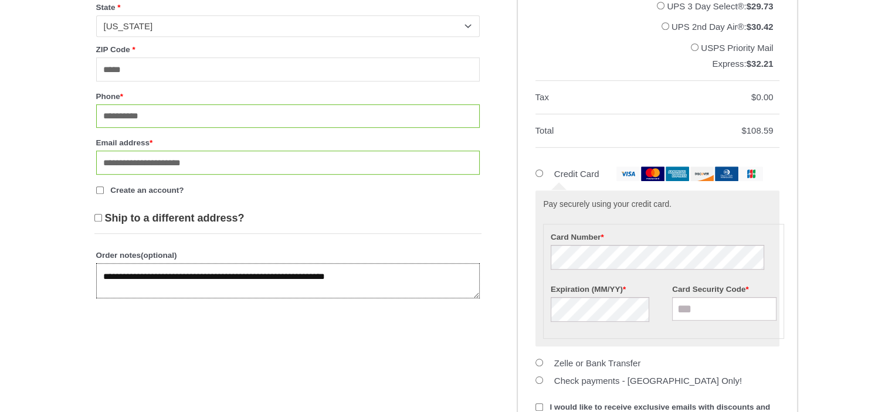
type textarea "**********"
click at [674, 321] on input "Card Security Code *" at bounding box center [724, 308] width 104 height 23
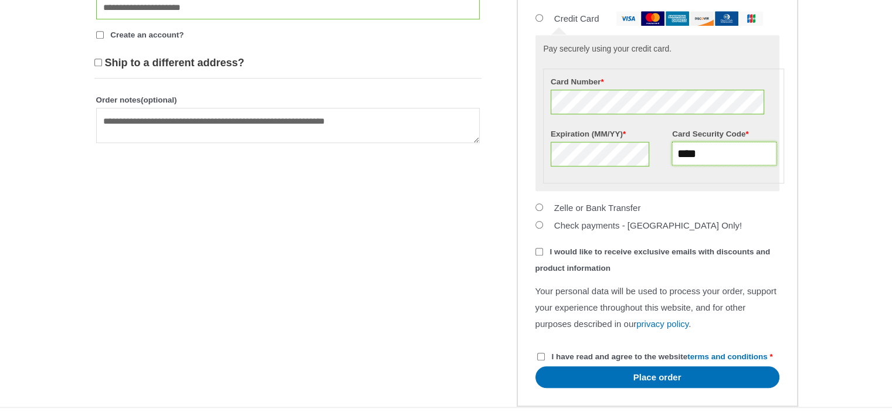
scroll to position [871, 0]
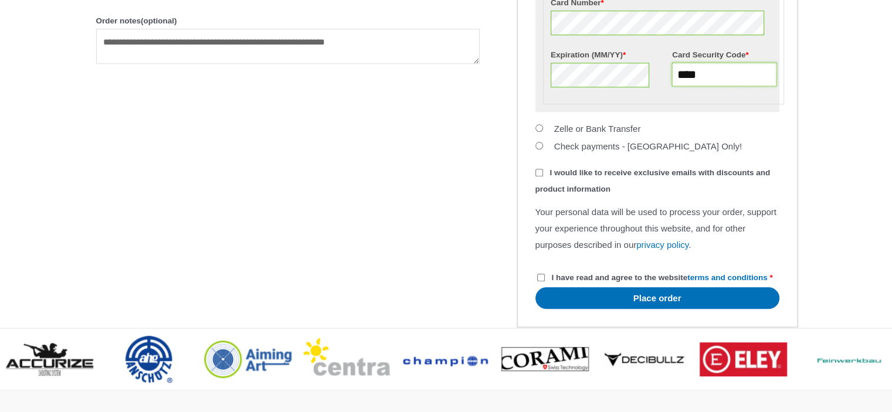
type input "****"
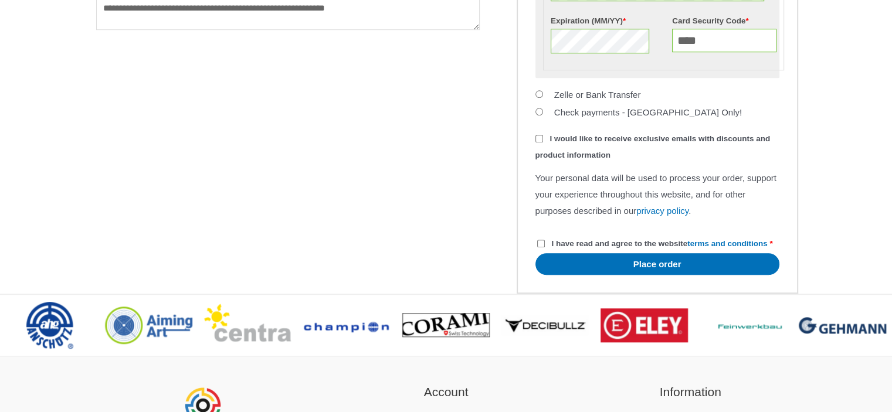
scroll to position [929, 0]
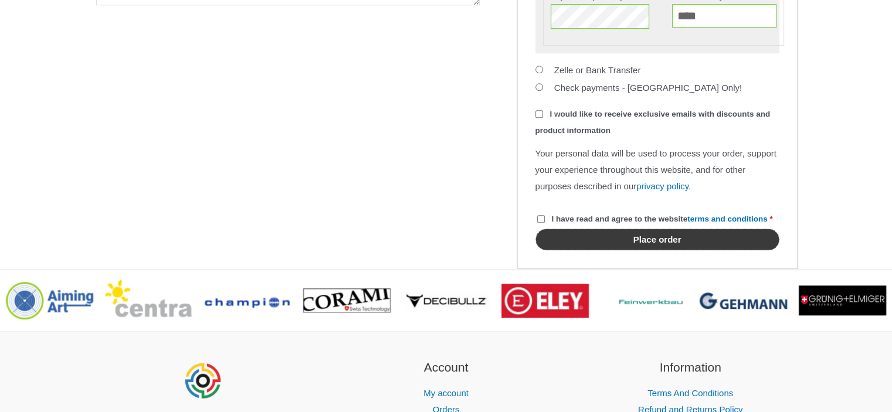
click at [706, 251] on button "Place order" at bounding box center [658, 240] width 244 height 22
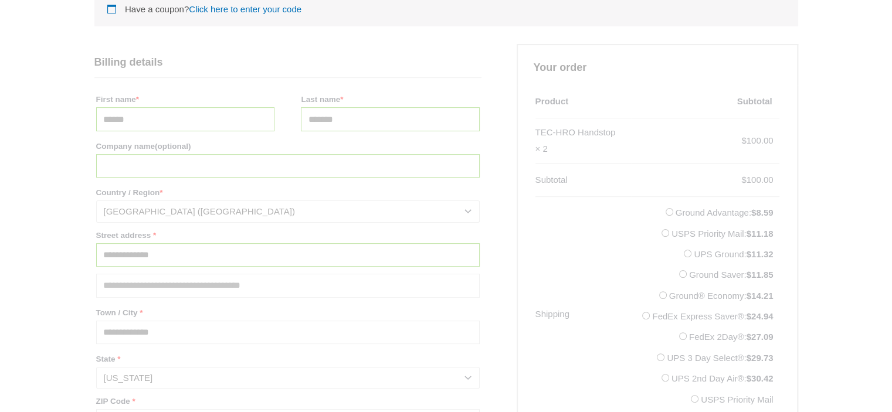
scroll to position [108, 0]
